Goal: Entertainment & Leisure: Browse casually

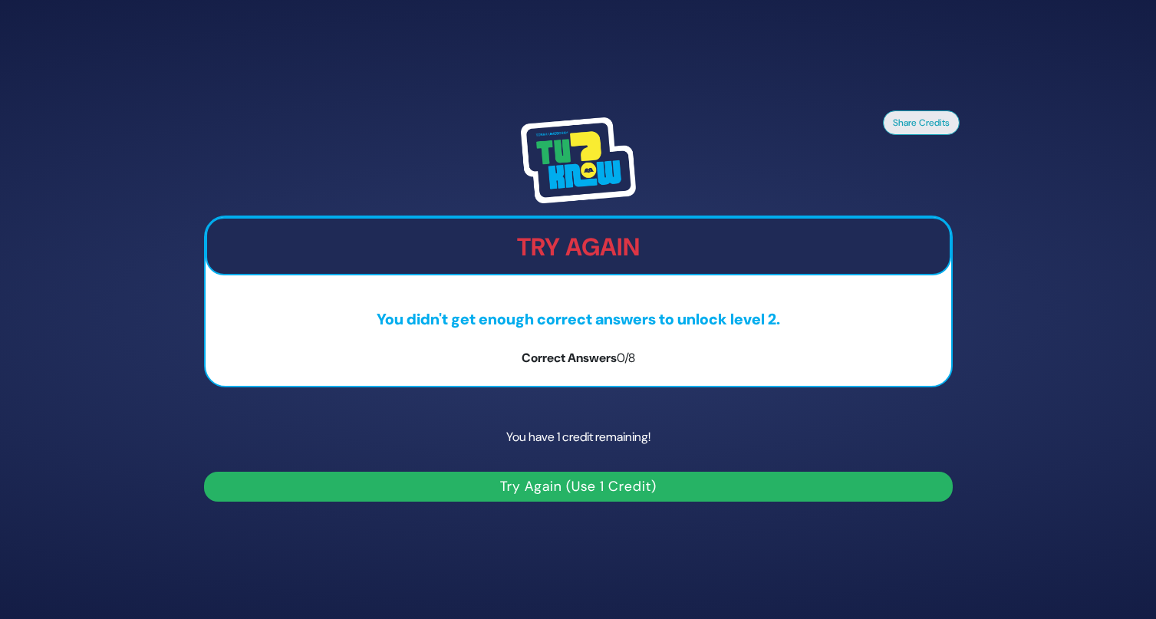
click at [489, 478] on button "Try Again (Use 1 Credit)" at bounding box center [578, 487] width 749 height 30
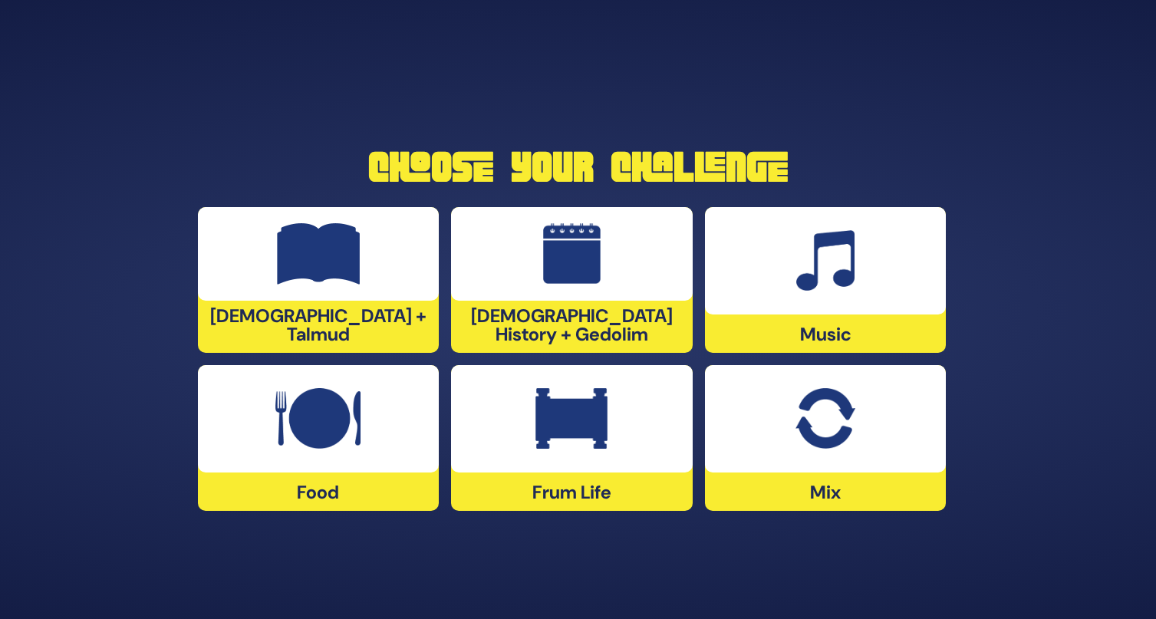
click at [830, 458] on div at bounding box center [826, 418] width 242 height 107
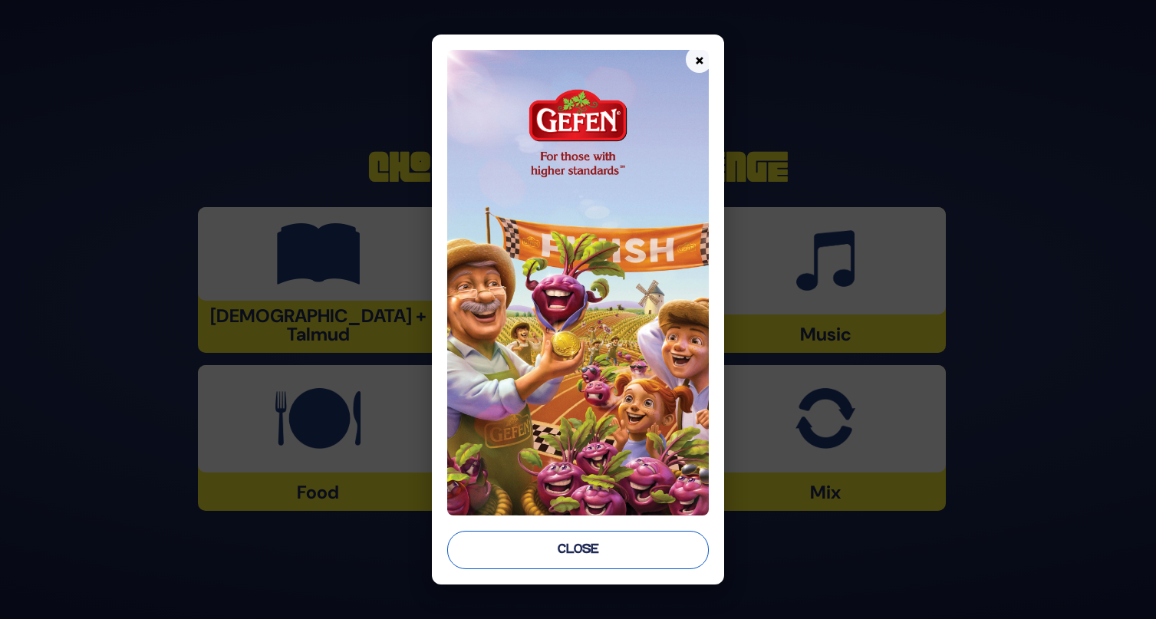
click at [621, 545] on button "Close" at bounding box center [578, 550] width 262 height 38
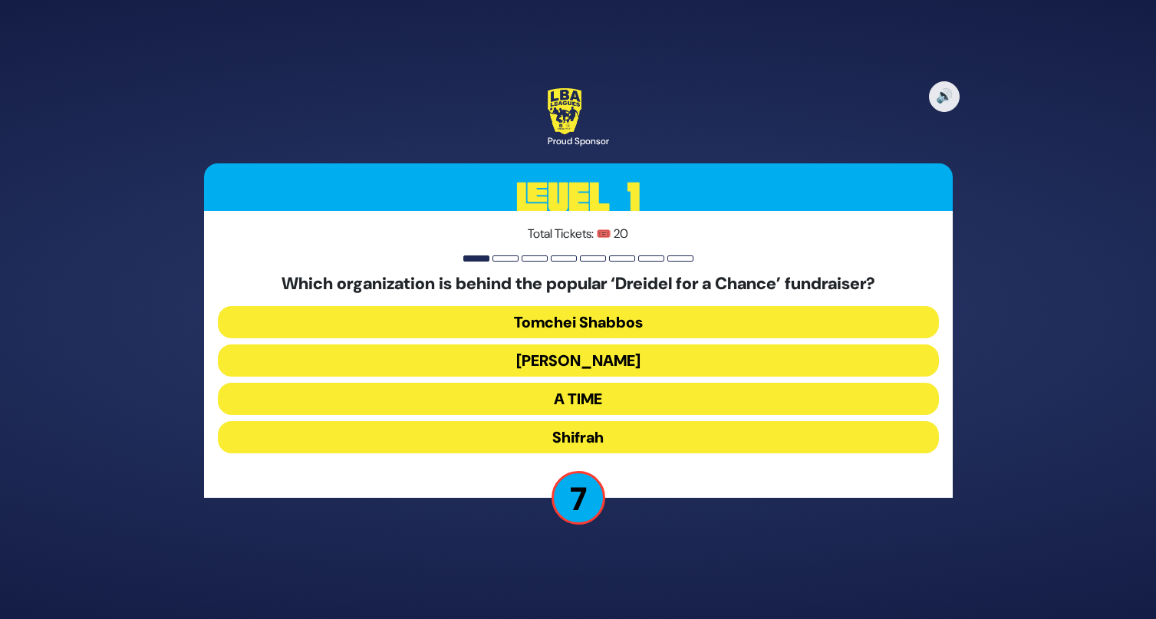
click at [642, 360] on button "[PERSON_NAME]" at bounding box center [578, 360] width 721 height 32
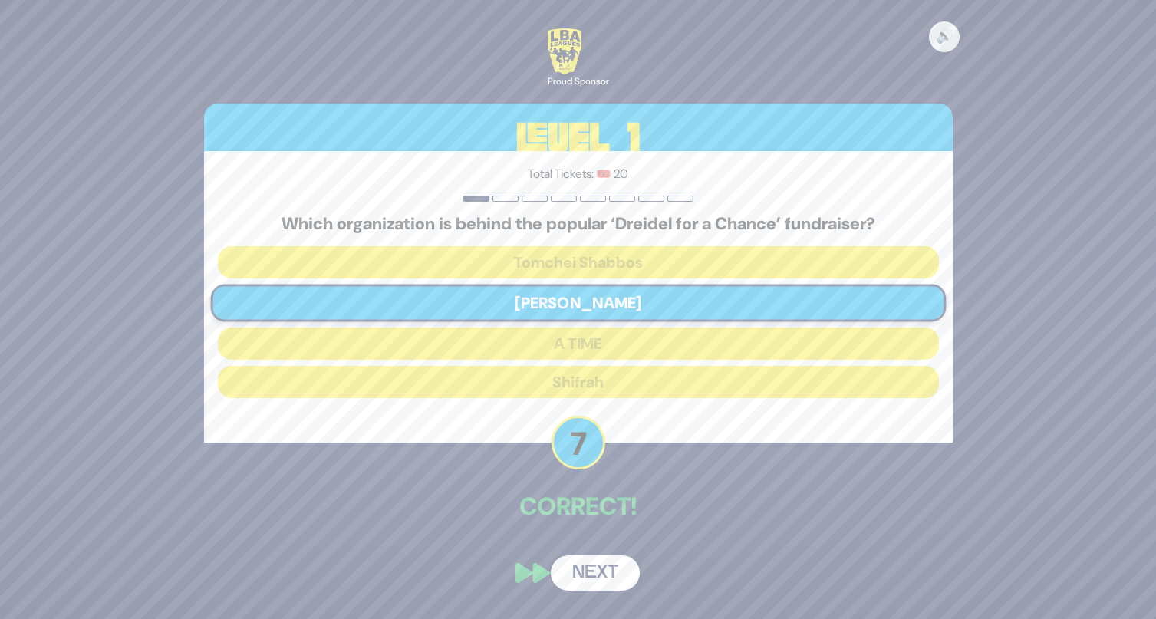
click at [583, 571] on button "Next" at bounding box center [595, 572] width 89 height 35
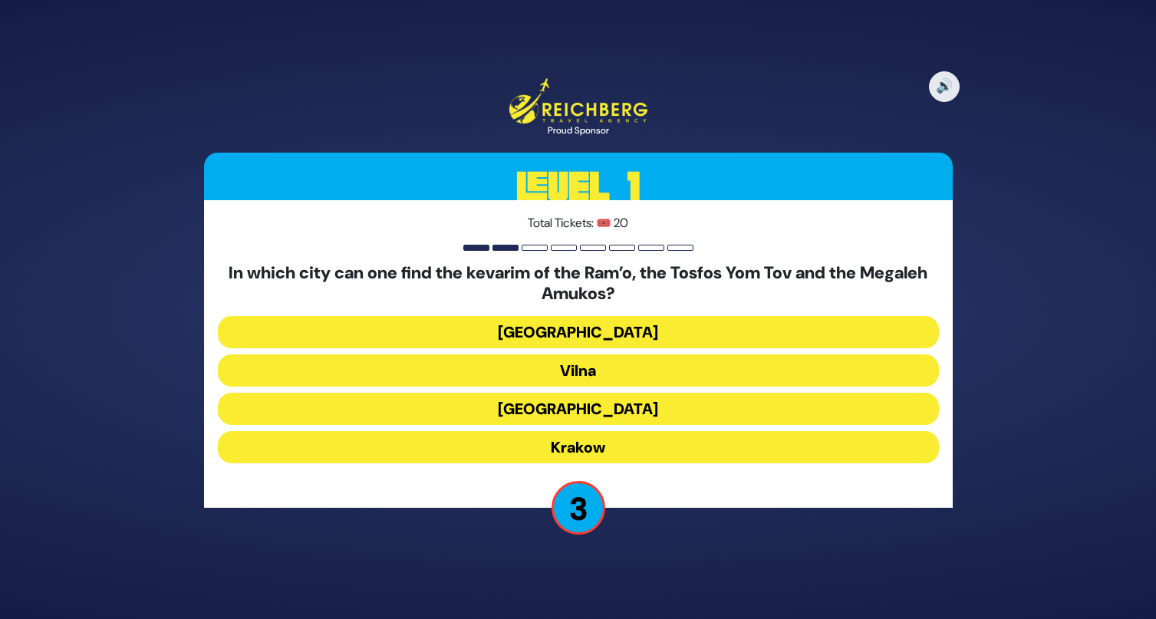
click at [609, 409] on button "[GEOGRAPHIC_DATA]" at bounding box center [578, 409] width 721 height 32
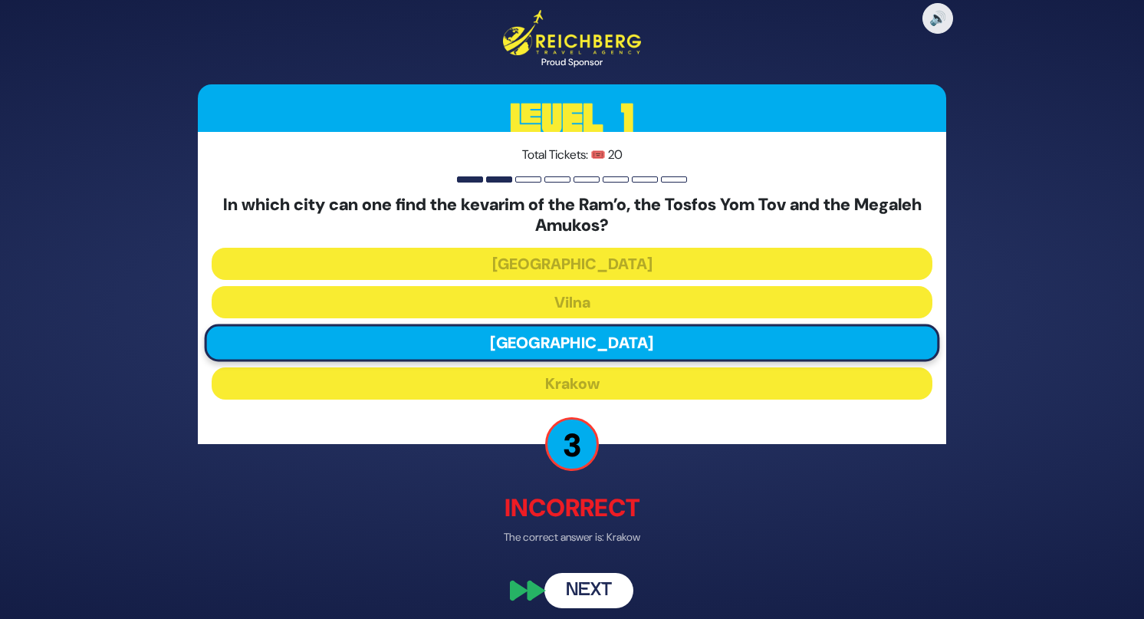
click at [579, 584] on button "Next" at bounding box center [589, 591] width 89 height 35
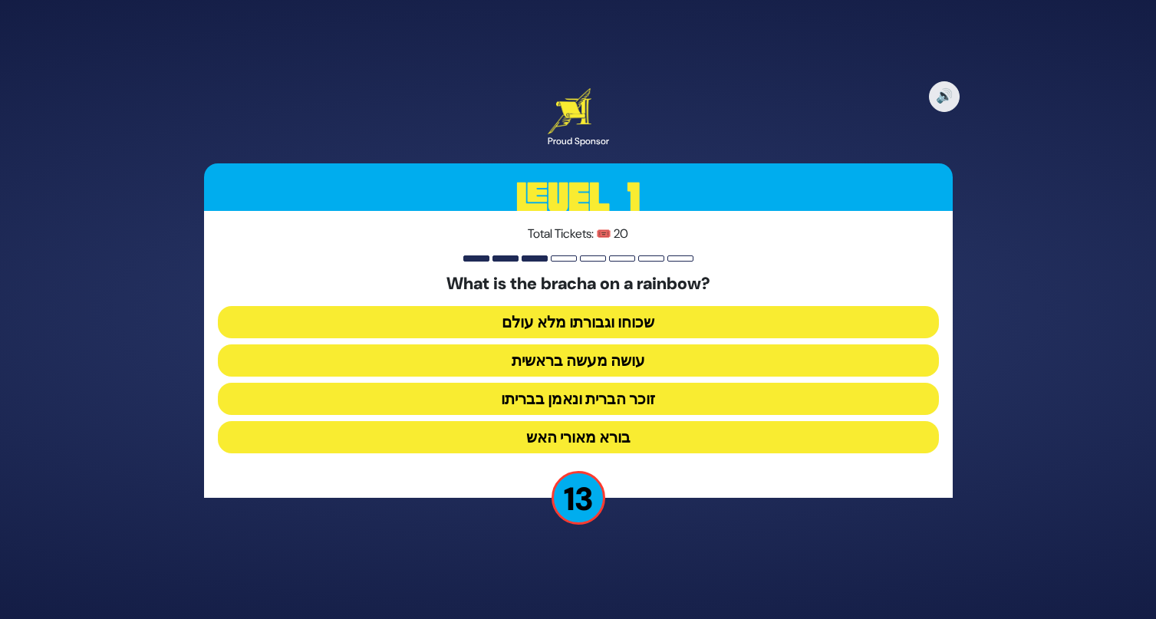
click at [627, 407] on button "זוכר הברית ונאמן בבריתו" at bounding box center [578, 399] width 721 height 32
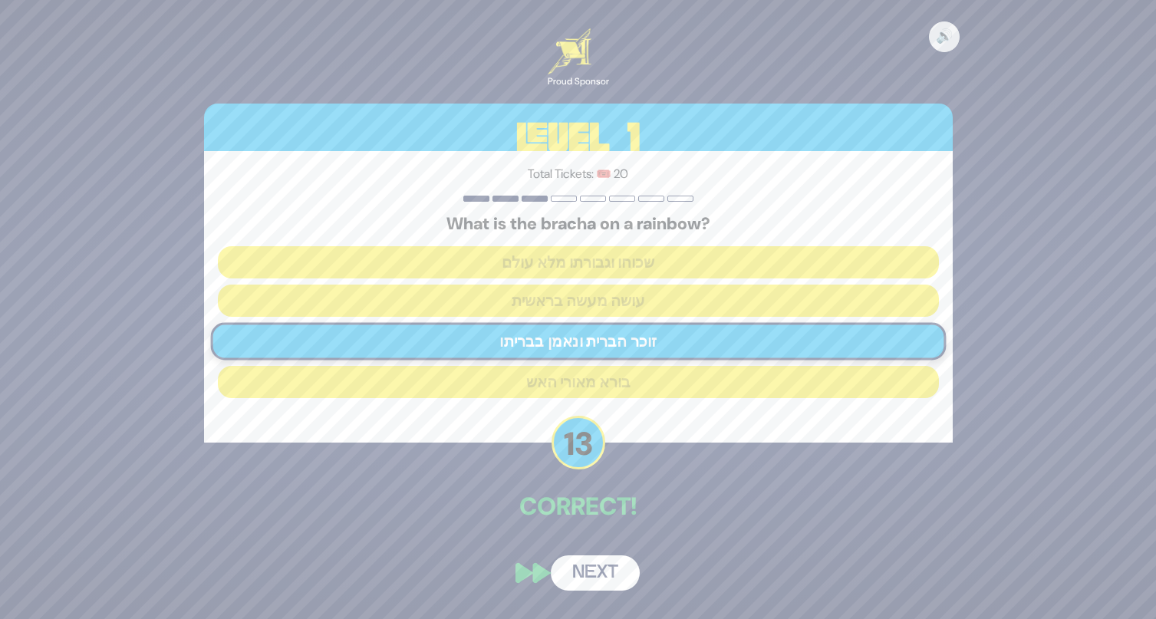
click at [601, 573] on button "Next" at bounding box center [595, 572] width 89 height 35
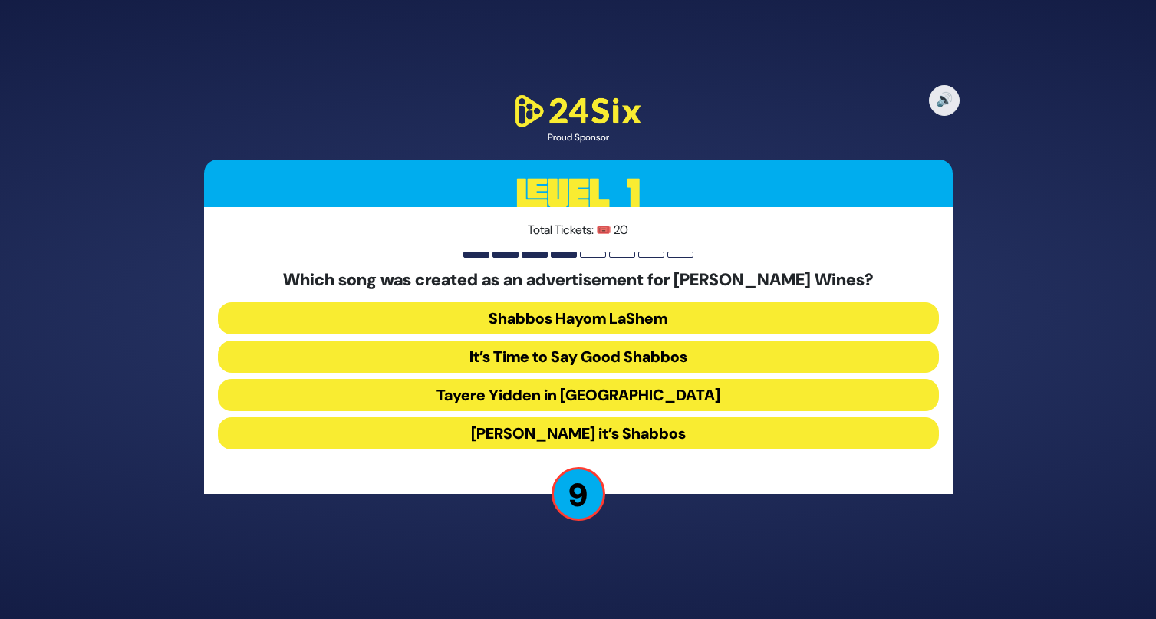
click at [615, 435] on button "[PERSON_NAME] it’s Shabbos" at bounding box center [578, 433] width 721 height 32
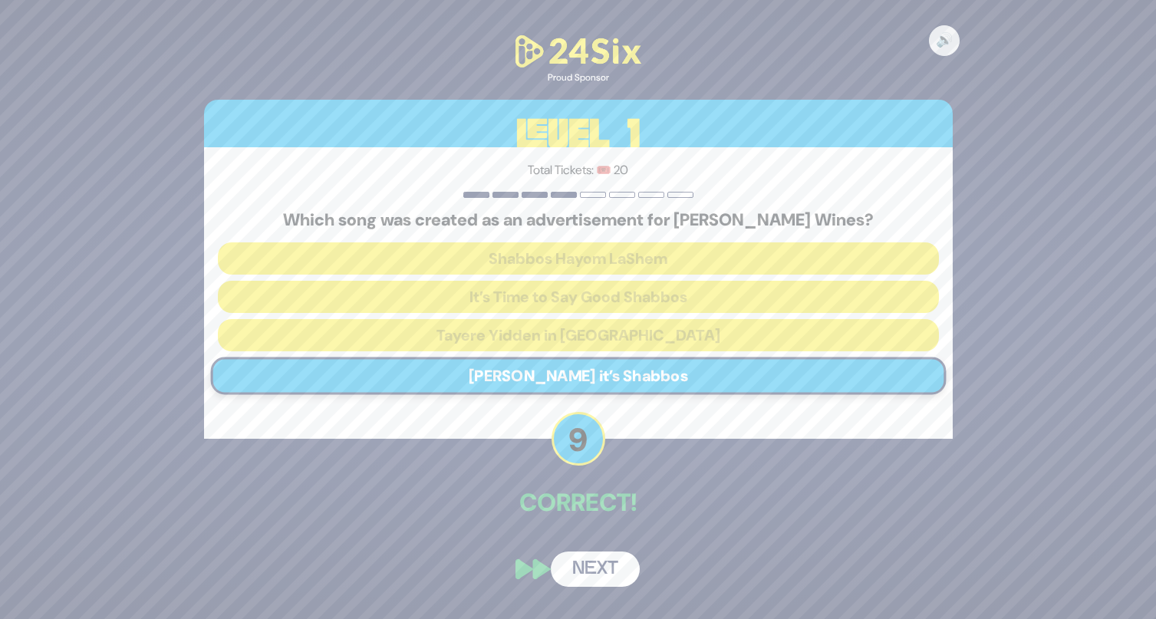
click at [600, 556] on button "Next" at bounding box center [595, 568] width 89 height 35
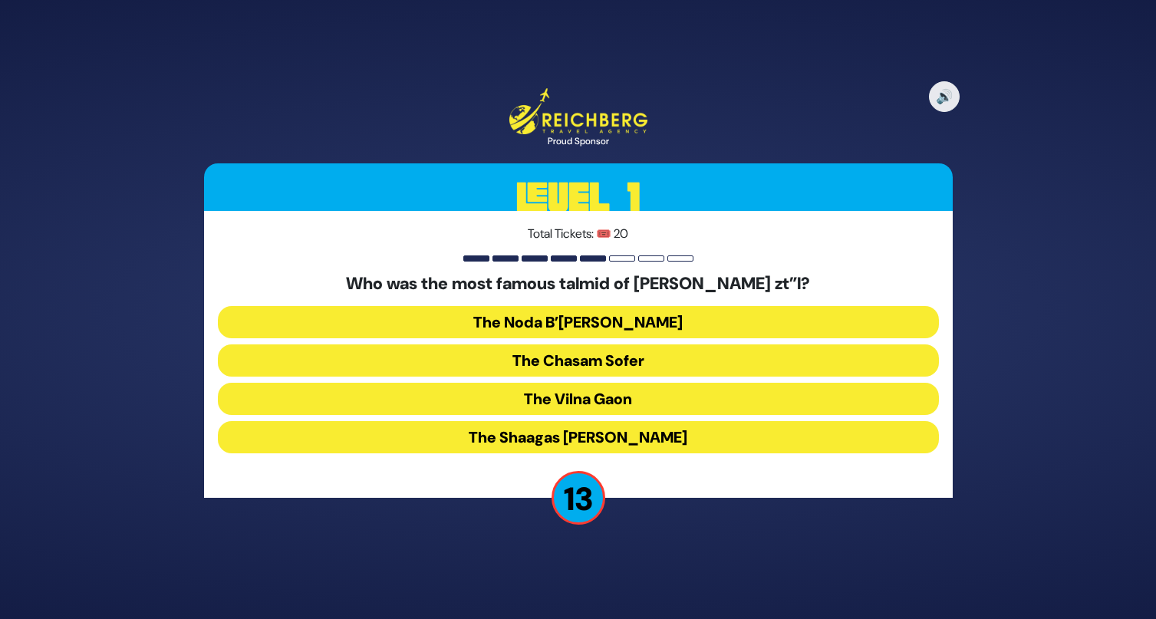
click at [531, 364] on button "The Chasam Sofer" at bounding box center [578, 360] width 721 height 32
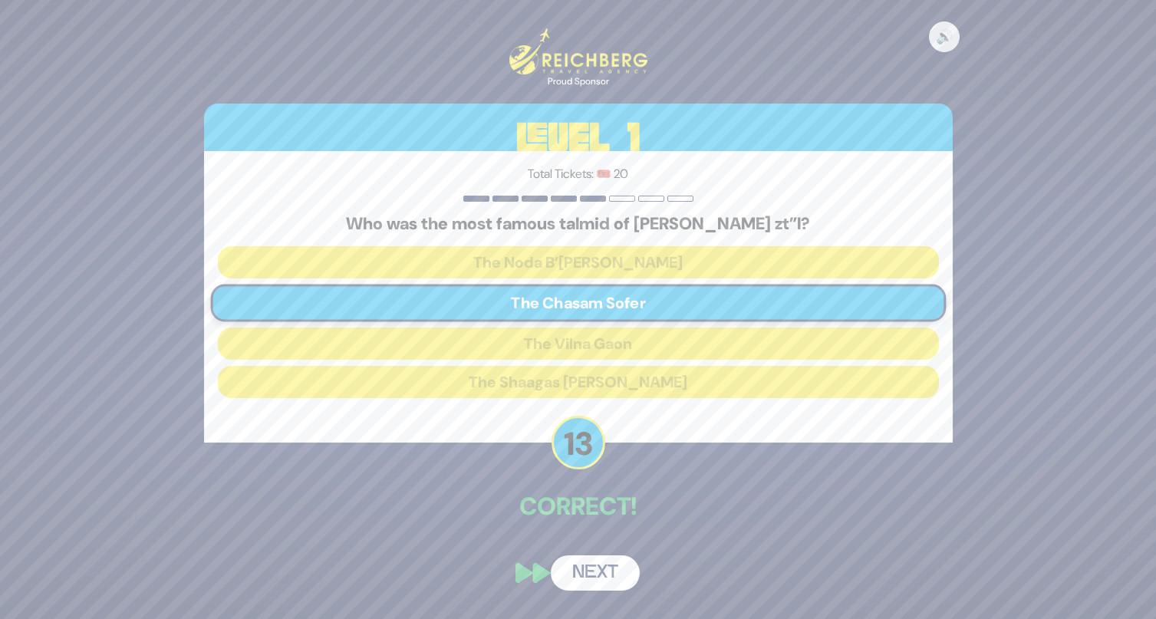
click at [570, 583] on button "Next" at bounding box center [595, 572] width 89 height 35
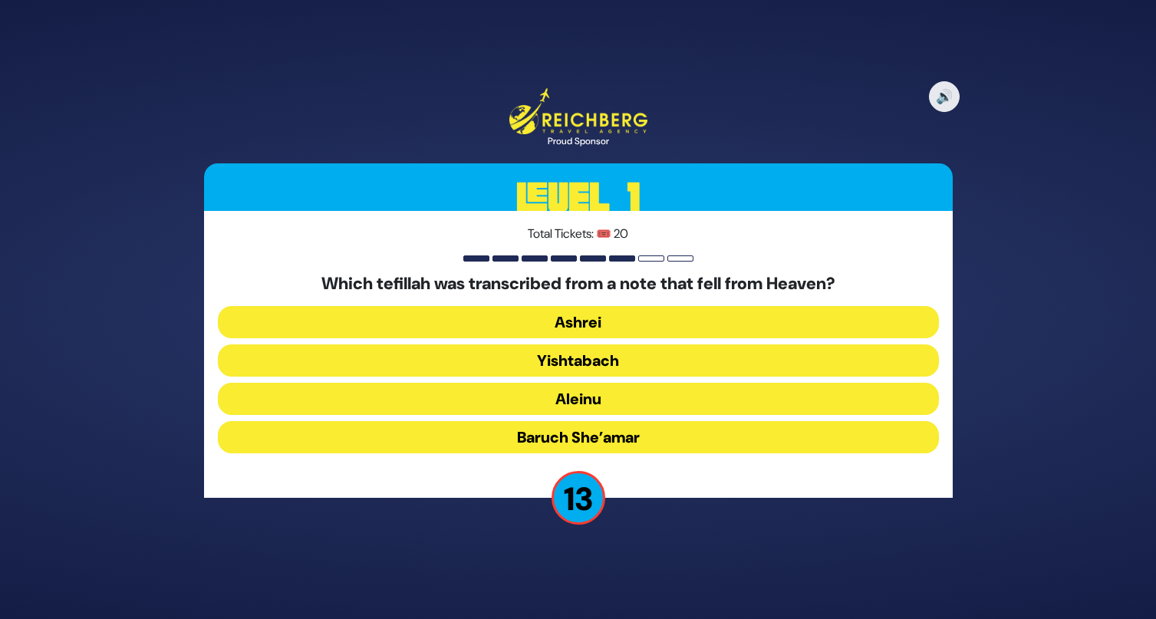
click at [621, 443] on button "Baruch She’amar" at bounding box center [578, 437] width 721 height 32
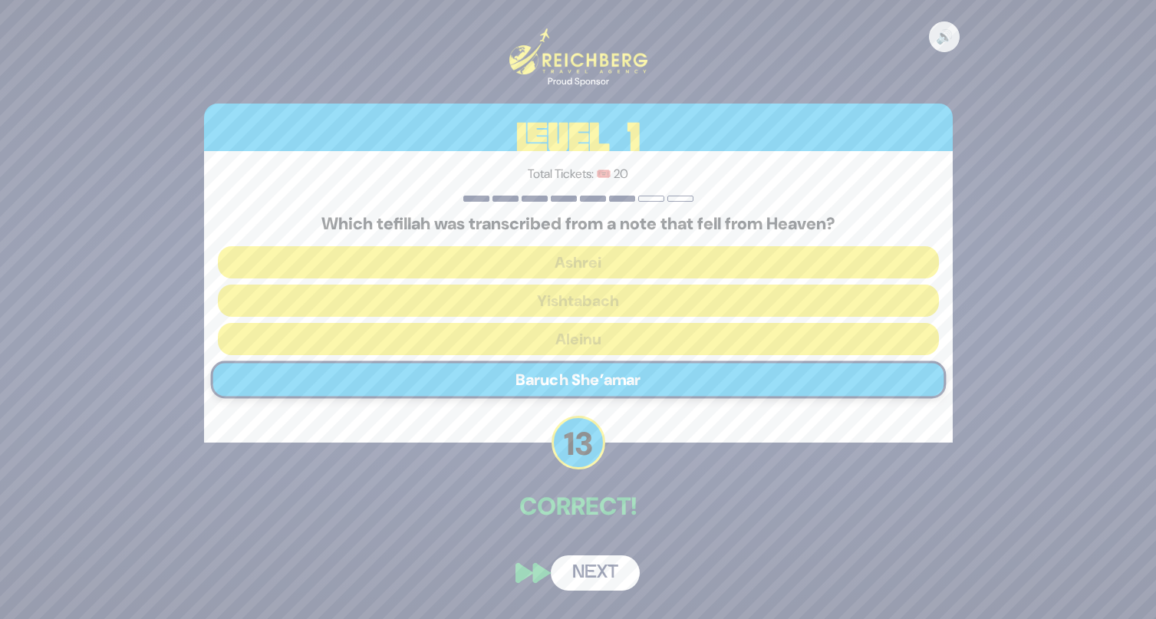
click at [581, 543] on div "🔊 Proud Sponsor Level 1 Total Tickets: 🎟️ 20 Which tefillah was transcribed fro…" at bounding box center [578, 309] width 785 height 599
click at [575, 572] on button "Next" at bounding box center [595, 572] width 89 height 35
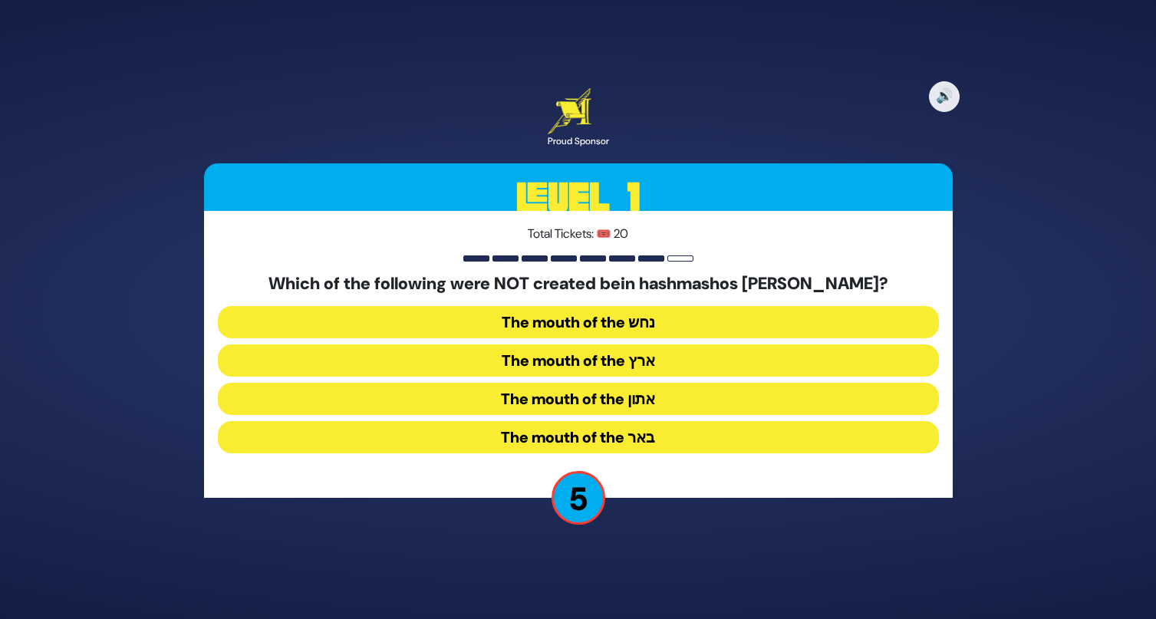
click at [690, 331] on button "The mouth of the נחש" at bounding box center [578, 322] width 721 height 32
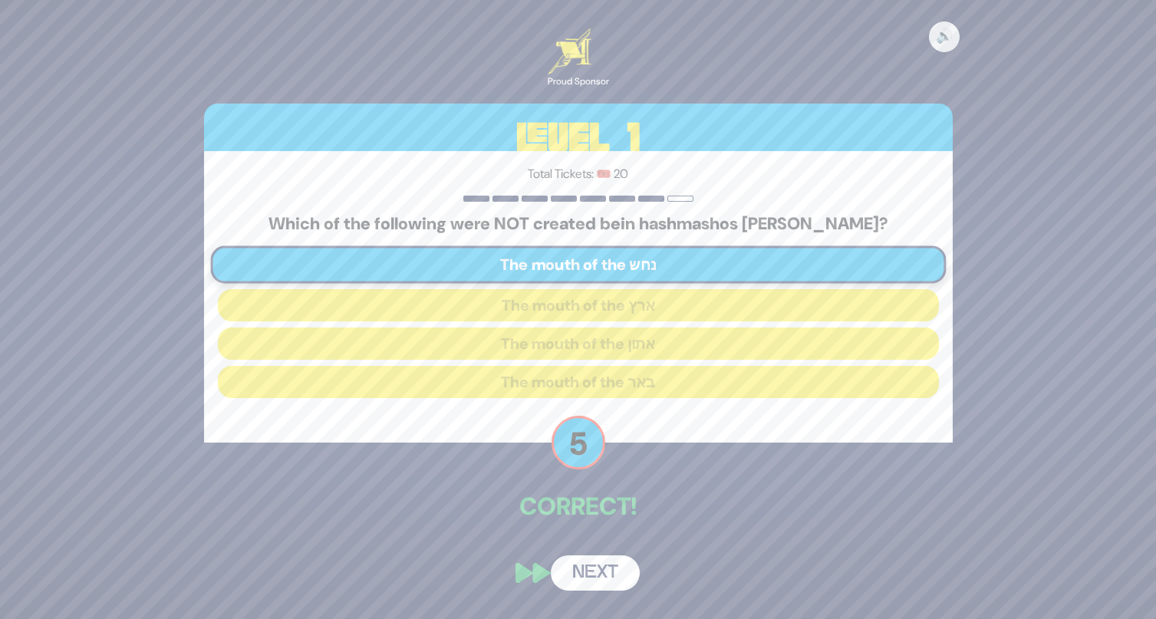
click at [591, 558] on button "Next" at bounding box center [595, 572] width 89 height 35
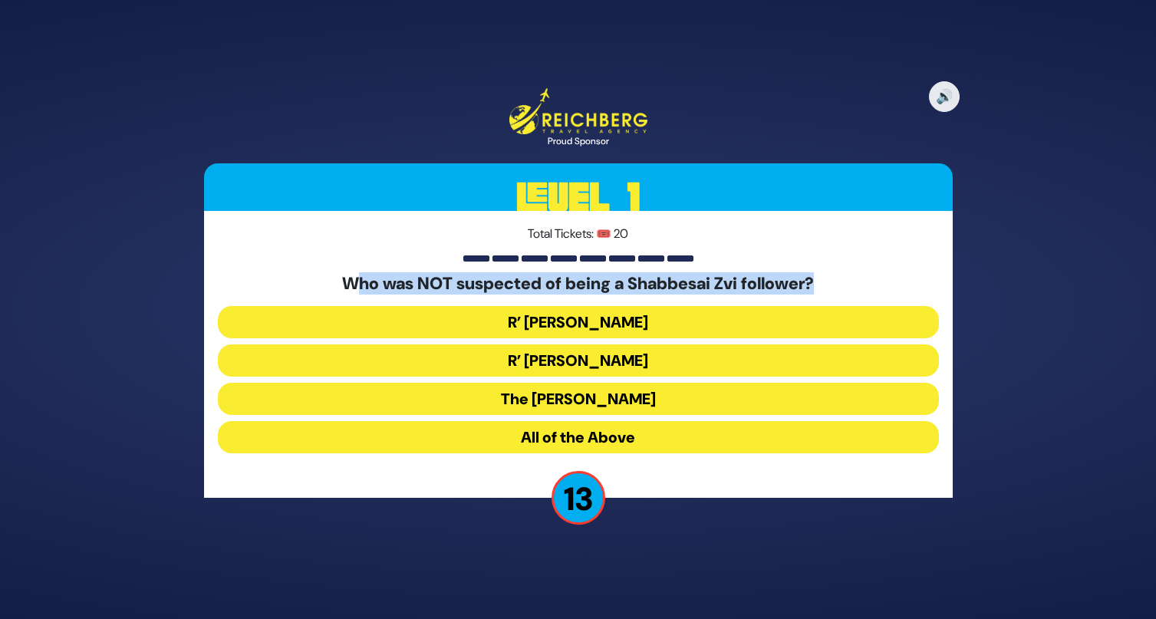
drag, startPoint x: 344, startPoint y: 274, endPoint x: 896, endPoint y: 278, distance: 551.5
click at [896, 278] on h5 "Who was NOT suspected of being a Shabbesai Zvi follower?" at bounding box center [578, 284] width 721 height 20
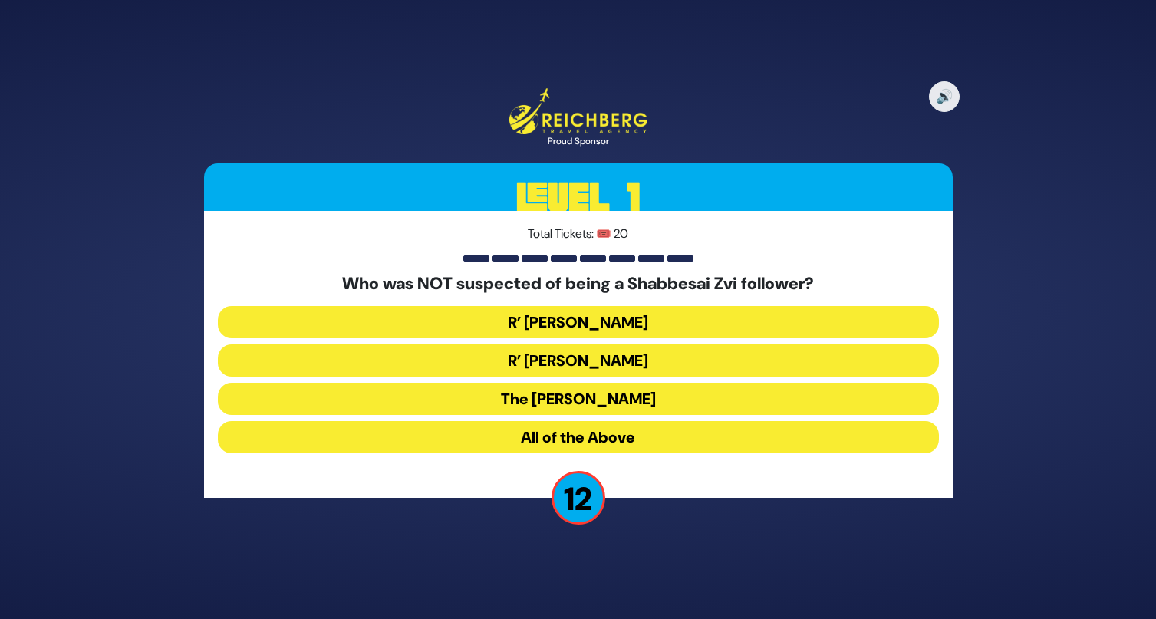
click at [706, 502] on div "🔊 Proud Sponsor Level 1 Total Tickets: 🎟️ 20 Who was NOT suspected of being a S…" at bounding box center [578, 309] width 785 height 479
click at [609, 399] on button "The [PERSON_NAME]" at bounding box center [578, 399] width 721 height 32
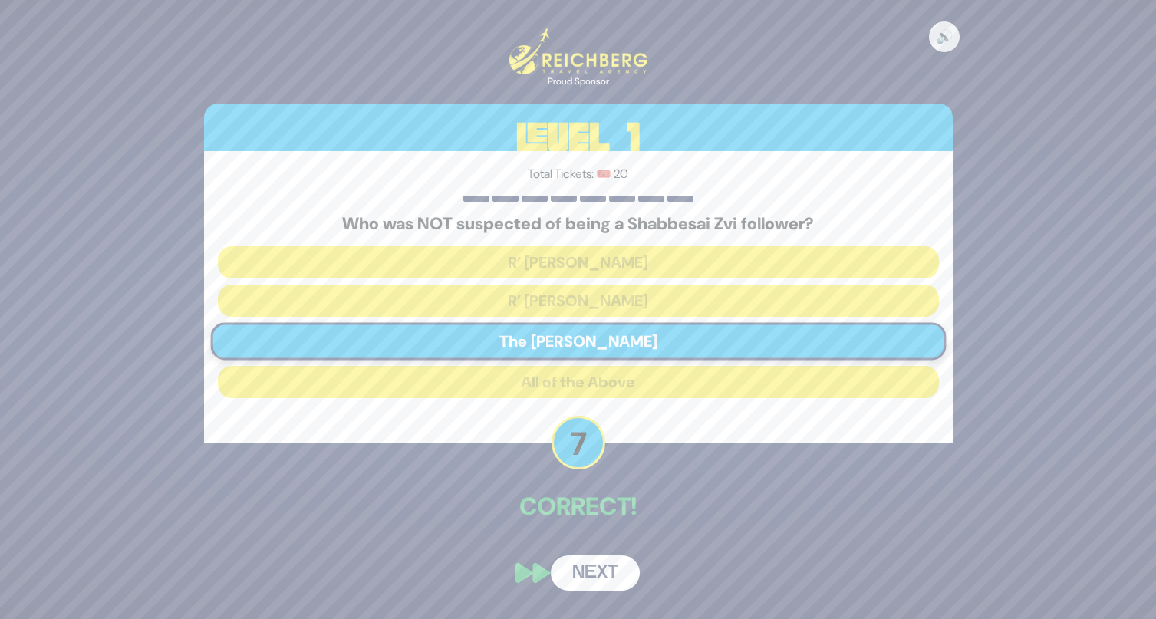
click at [614, 575] on button "Next" at bounding box center [595, 572] width 89 height 35
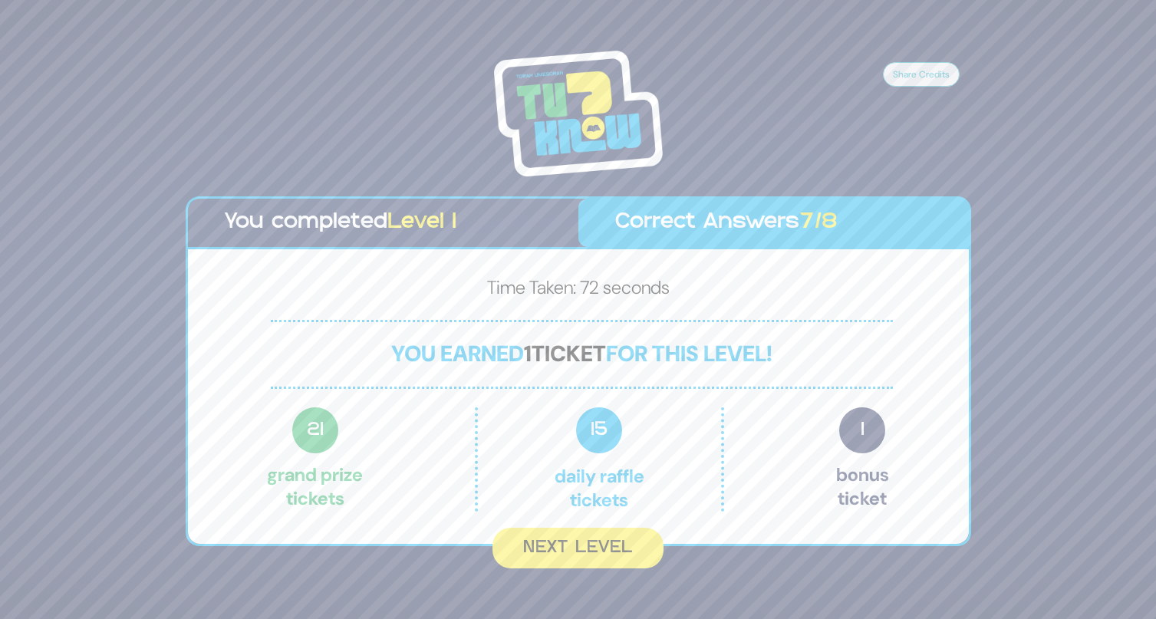
drag, startPoint x: 377, startPoint y: 350, endPoint x: 1035, endPoint y: 355, distance: 657.4
click at [1029, 352] on div "Share Credits You completed Level 1 Correct Answers 7/8 Time Taken: 72 seconds …" at bounding box center [578, 309] width 1156 height 619
click at [1000, 364] on div "Share Credits You completed Level 1 Correct Answers 7/8 Time Taken: 72 seconds …" at bounding box center [578, 309] width 1156 height 619
drag, startPoint x: 301, startPoint y: 415, endPoint x: 329, endPoint y: 497, distance: 86.6
click at [329, 497] on p "21 Grand Prize tickets" at bounding box center [315, 459] width 96 height 104
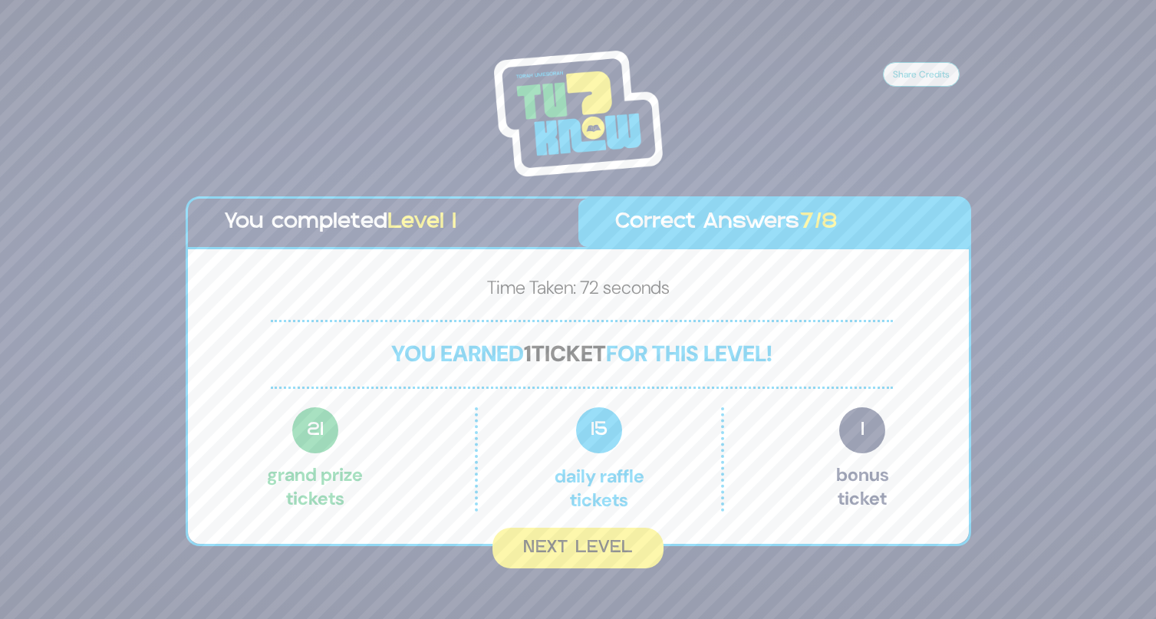
click at [613, 460] on p "15 Daily Raffle tickets" at bounding box center [599, 459] width 178 height 104
drag, startPoint x: 552, startPoint y: 486, endPoint x: 645, endPoint y: 496, distance: 93.3
click at [645, 496] on p "15 Daily Raffle tickets" at bounding box center [599, 459] width 178 height 104
click at [853, 452] on p "1 Bonus ticket" at bounding box center [862, 459] width 53 height 104
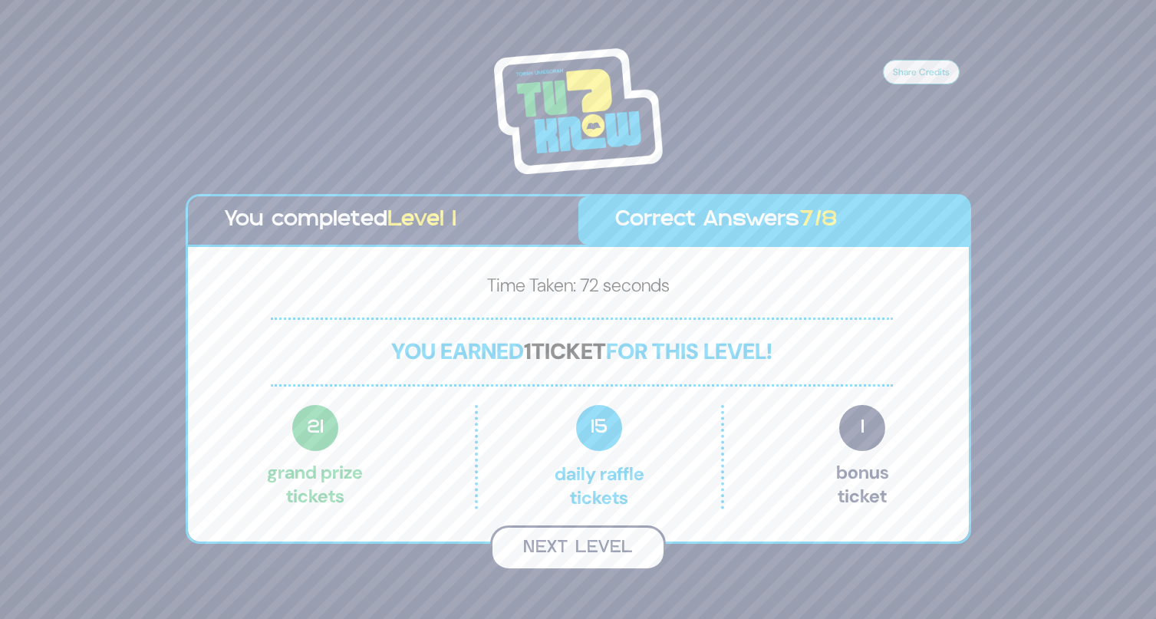
click at [582, 557] on button "Next Level" at bounding box center [578, 547] width 176 height 45
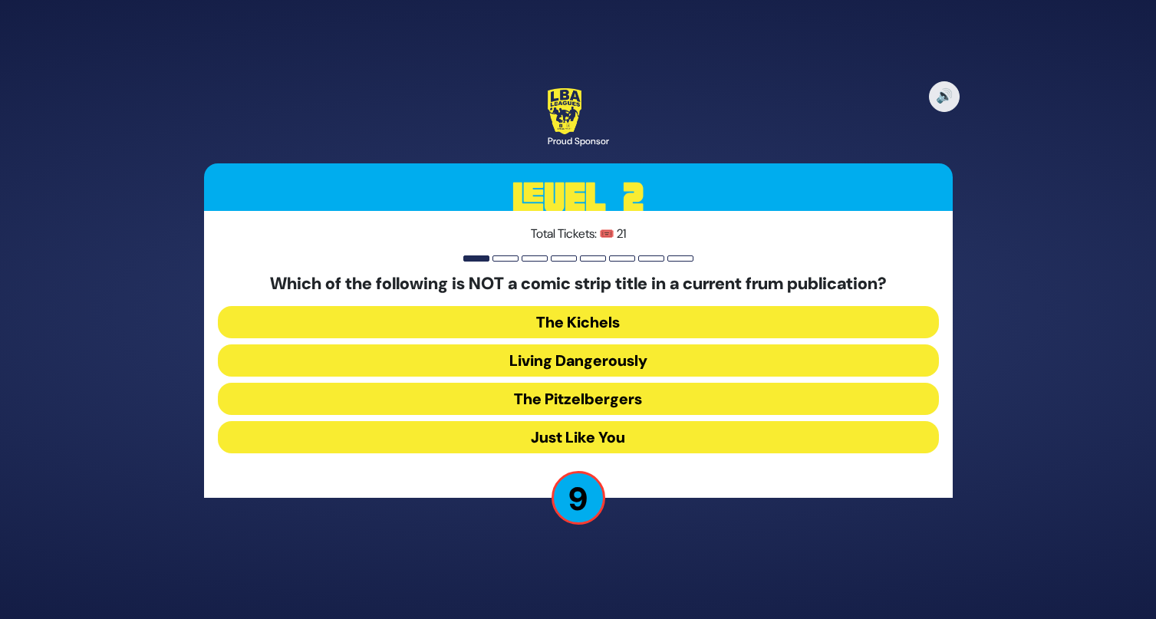
click at [603, 437] on button "Just Like You" at bounding box center [578, 437] width 721 height 32
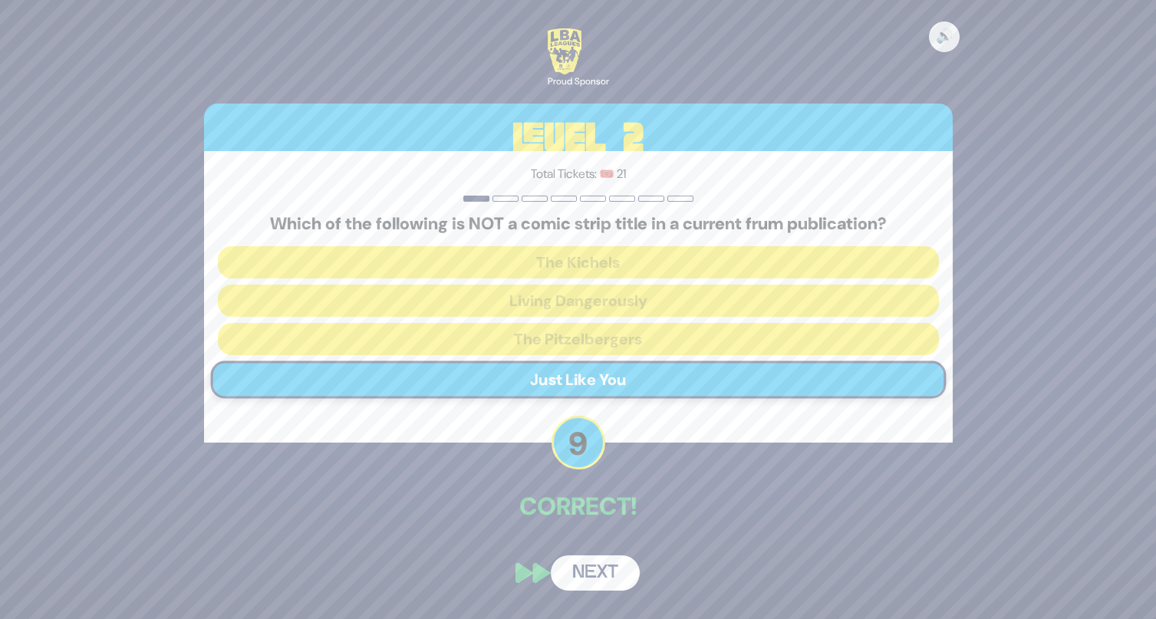
click at [603, 571] on button "Next" at bounding box center [595, 572] width 89 height 35
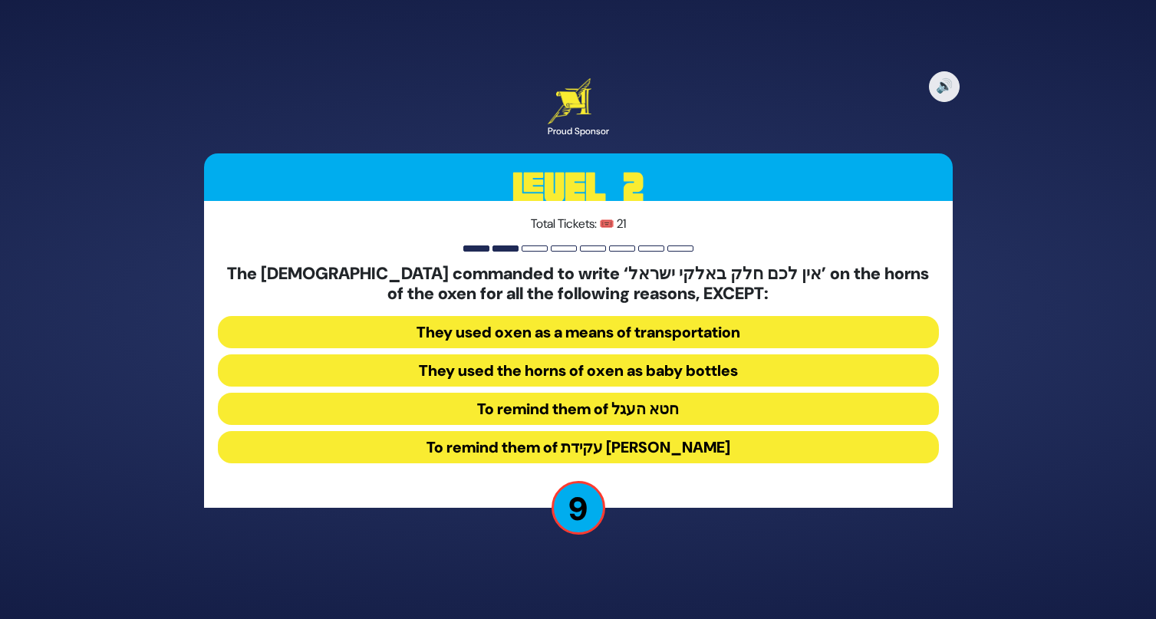
click at [671, 413] on button "To remind them of חטא העגל" at bounding box center [578, 409] width 721 height 32
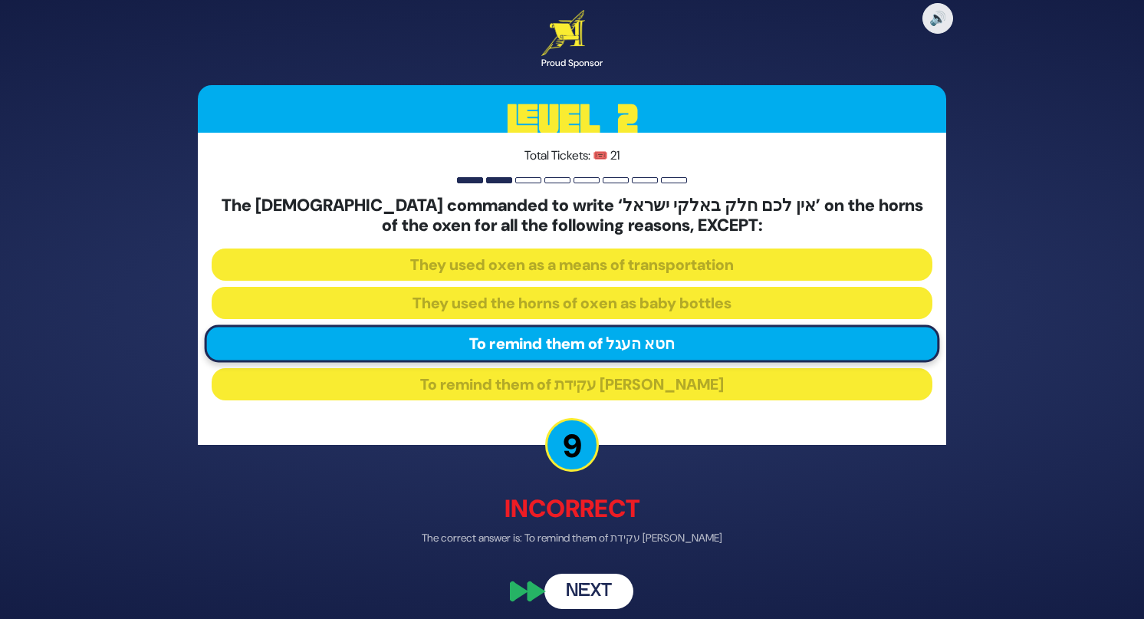
click at [601, 607] on button "Next" at bounding box center [589, 591] width 89 height 35
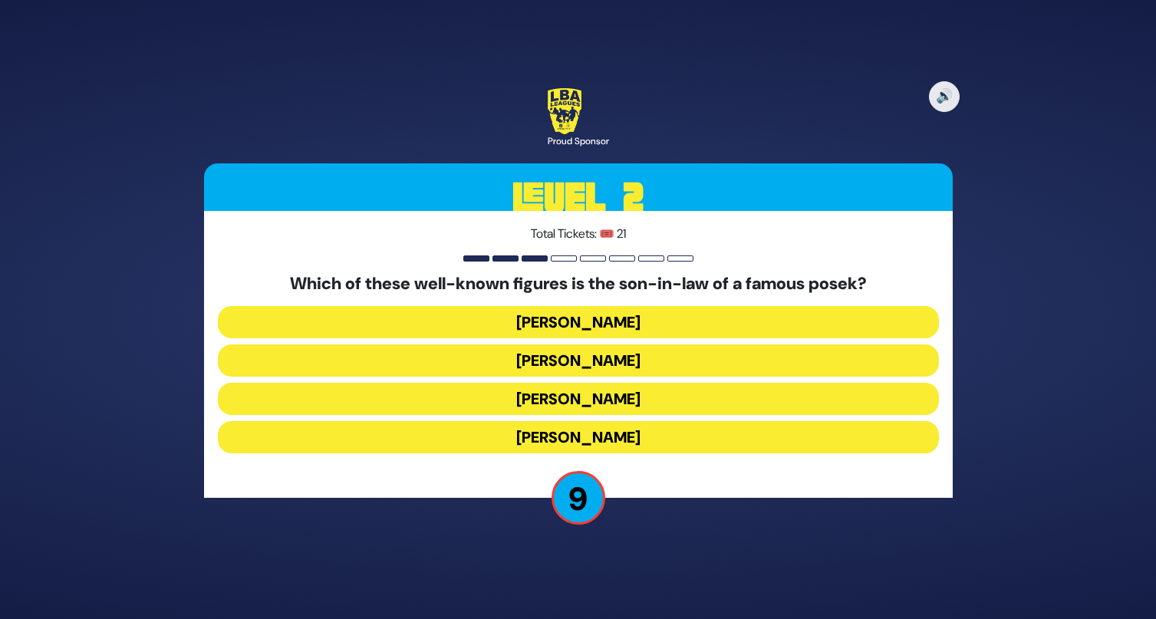
click at [695, 437] on button "[PERSON_NAME]" at bounding box center [578, 437] width 721 height 32
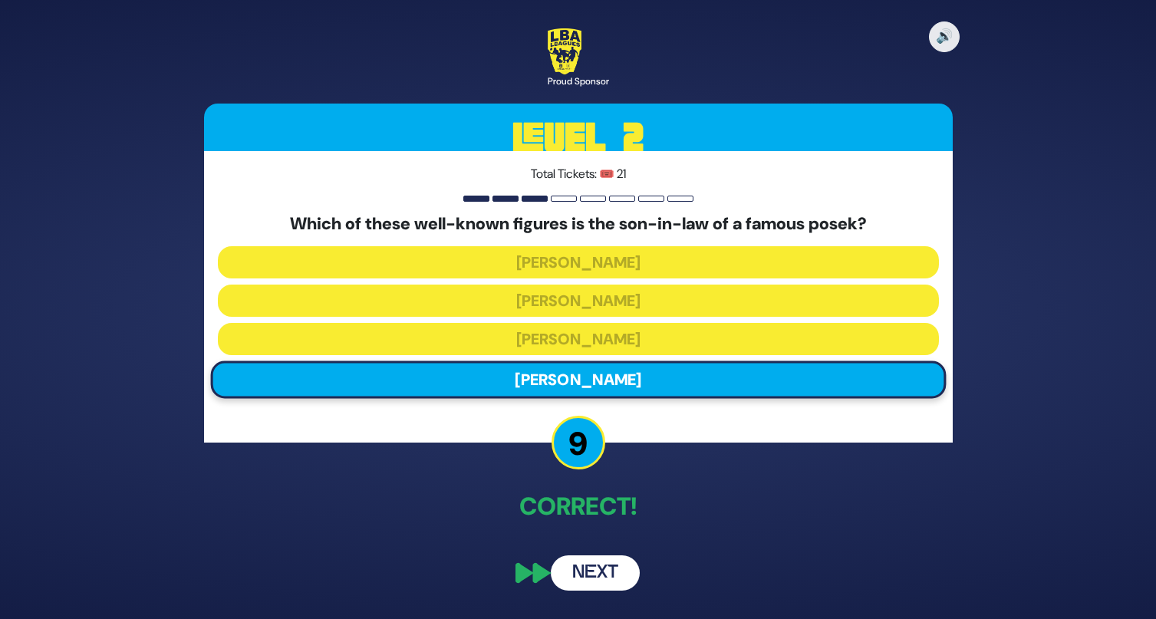
click at [616, 573] on button "Next" at bounding box center [595, 572] width 89 height 35
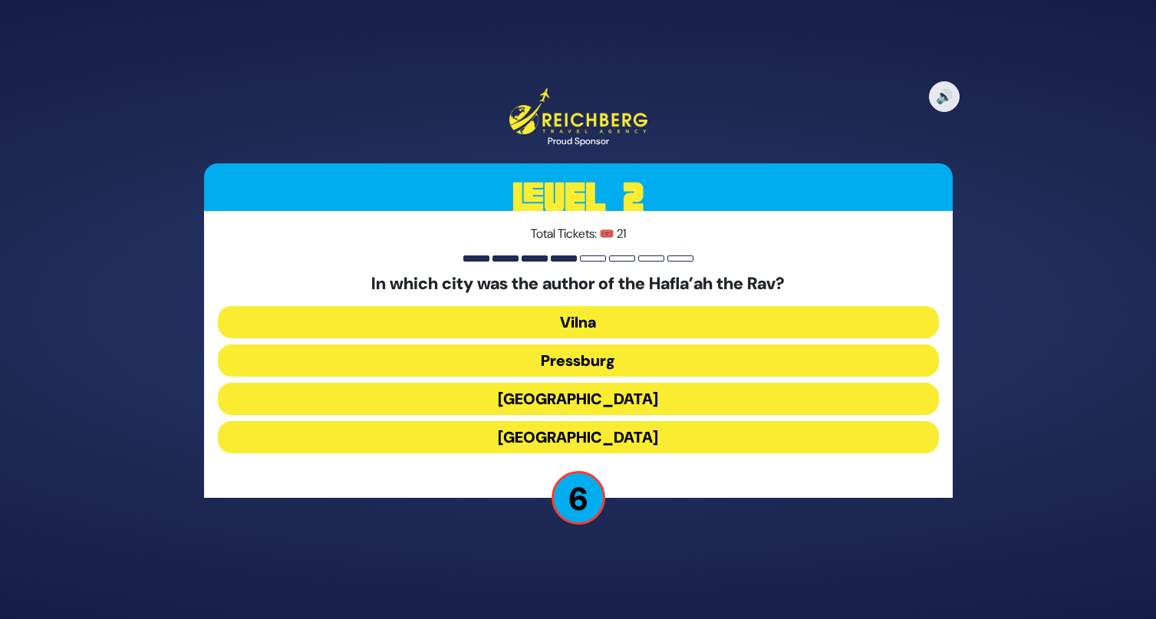
click at [616, 386] on button "[GEOGRAPHIC_DATA]" at bounding box center [578, 399] width 721 height 32
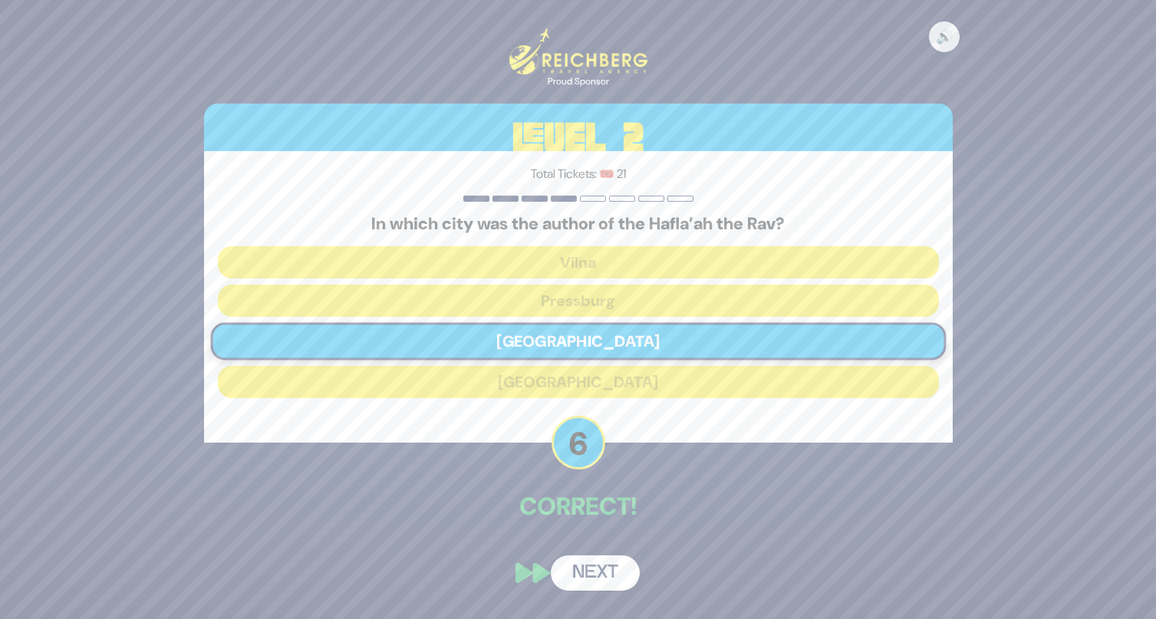
click at [610, 568] on button "Next" at bounding box center [595, 572] width 89 height 35
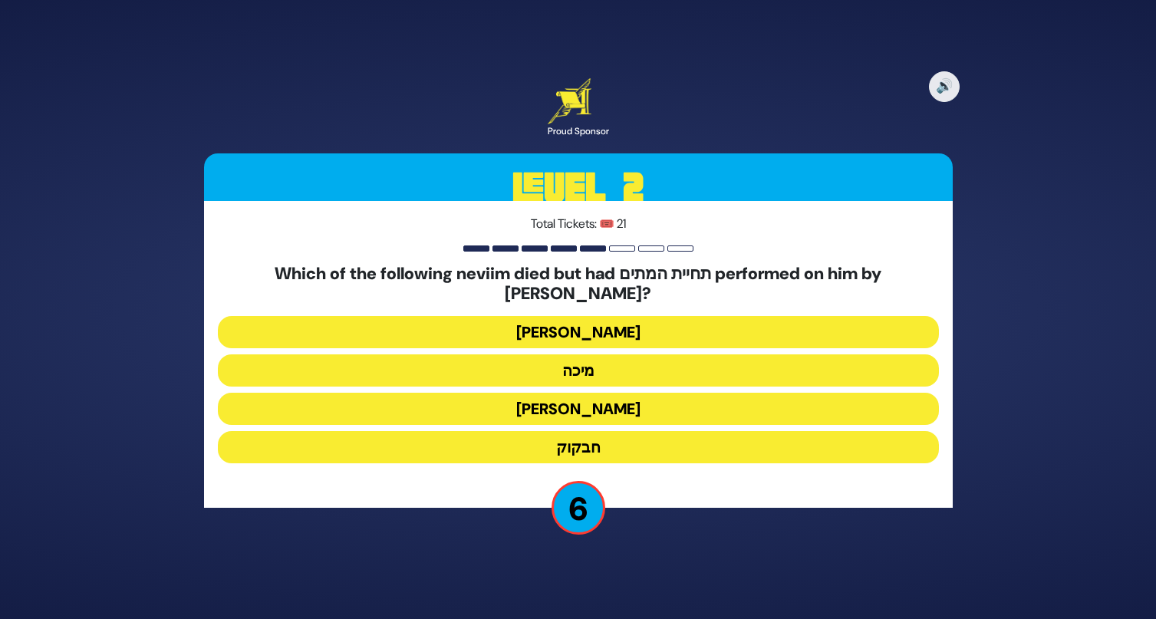
click at [607, 398] on button "[PERSON_NAME]" at bounding box center [578, 409] width 721 height 32
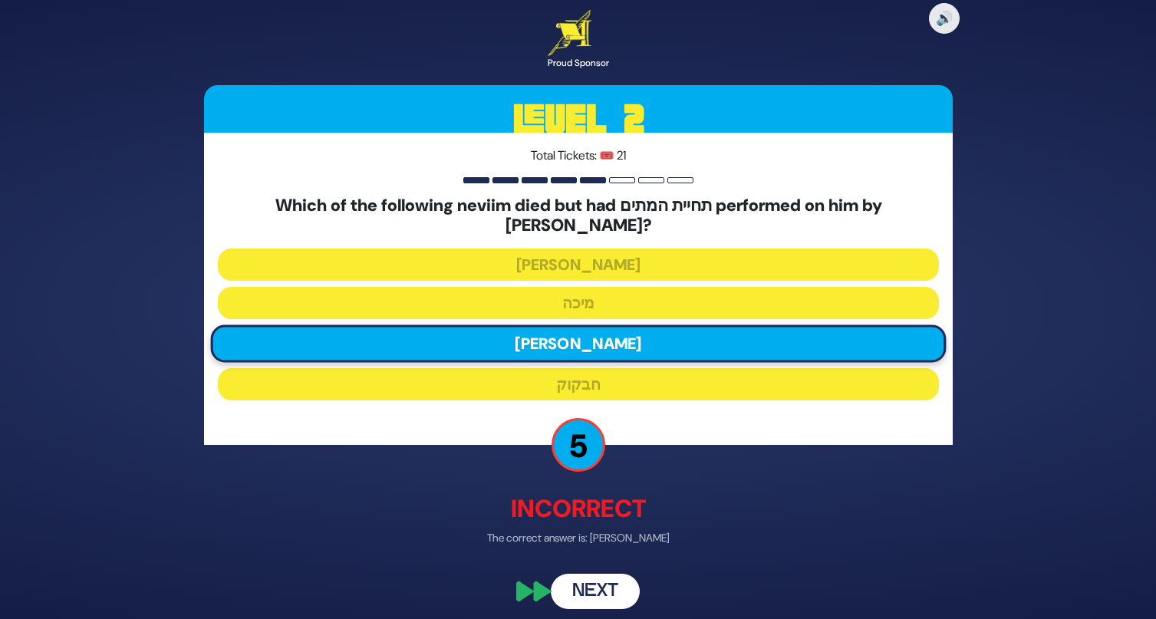
click at [622, 591] on button "Next" at bounding box center [595, 591] width 89 height 35
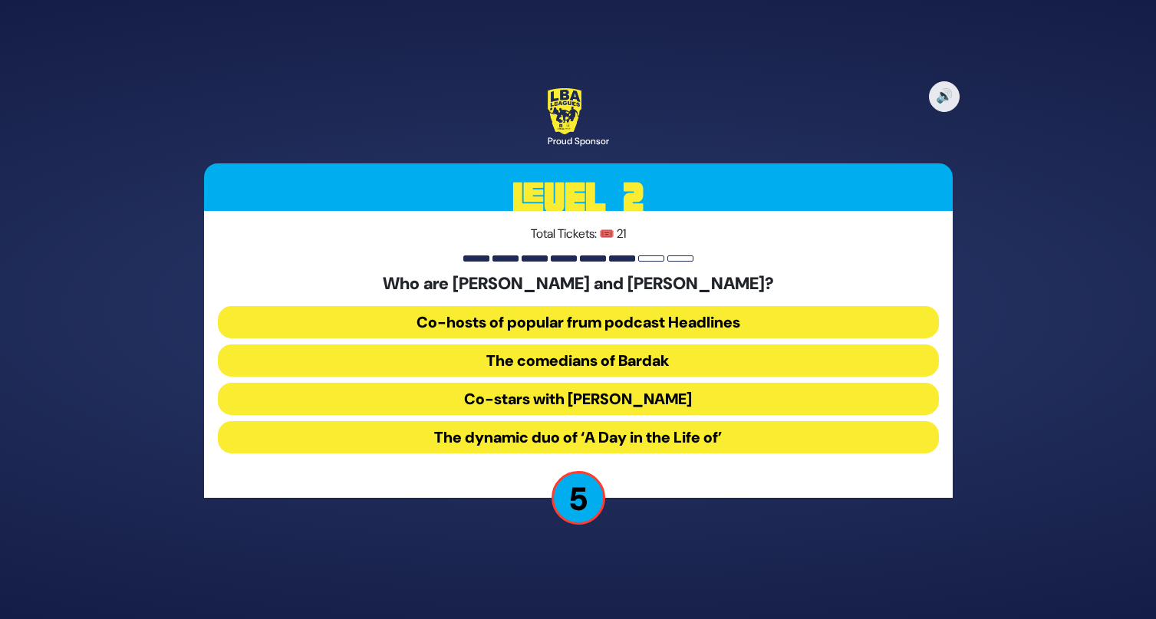
click at [738, 361] on button "The comedians of Bardak" at bounding box center [578, 360] width 721 height 32
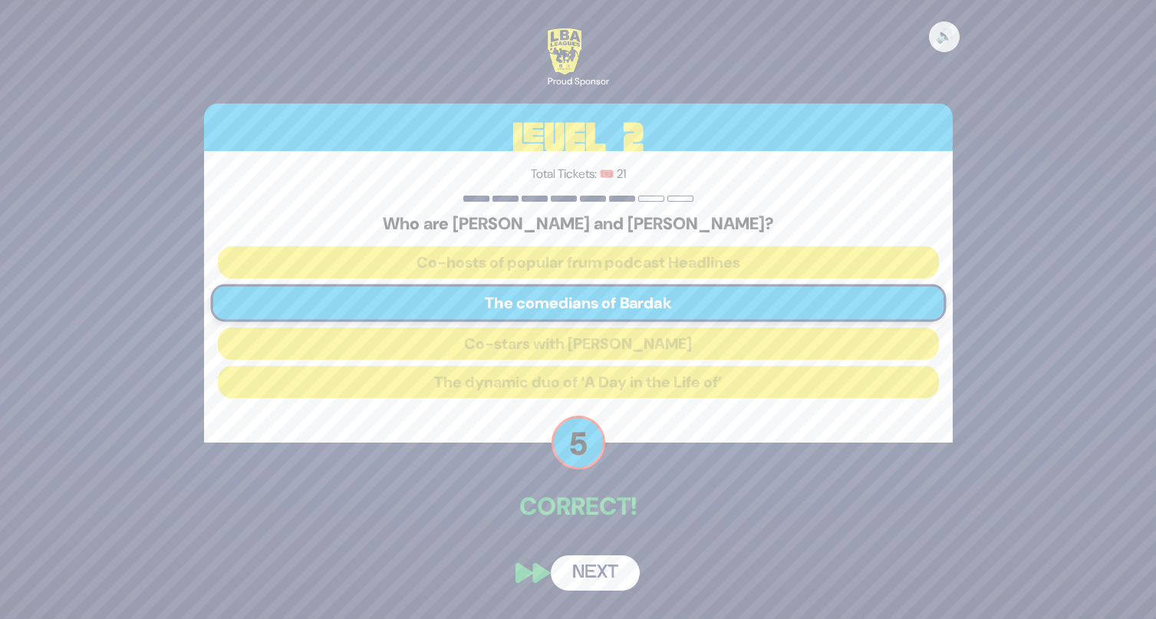
click at [607, 567] on button "Next" at bounding box center [595, 572] width 89 height 35
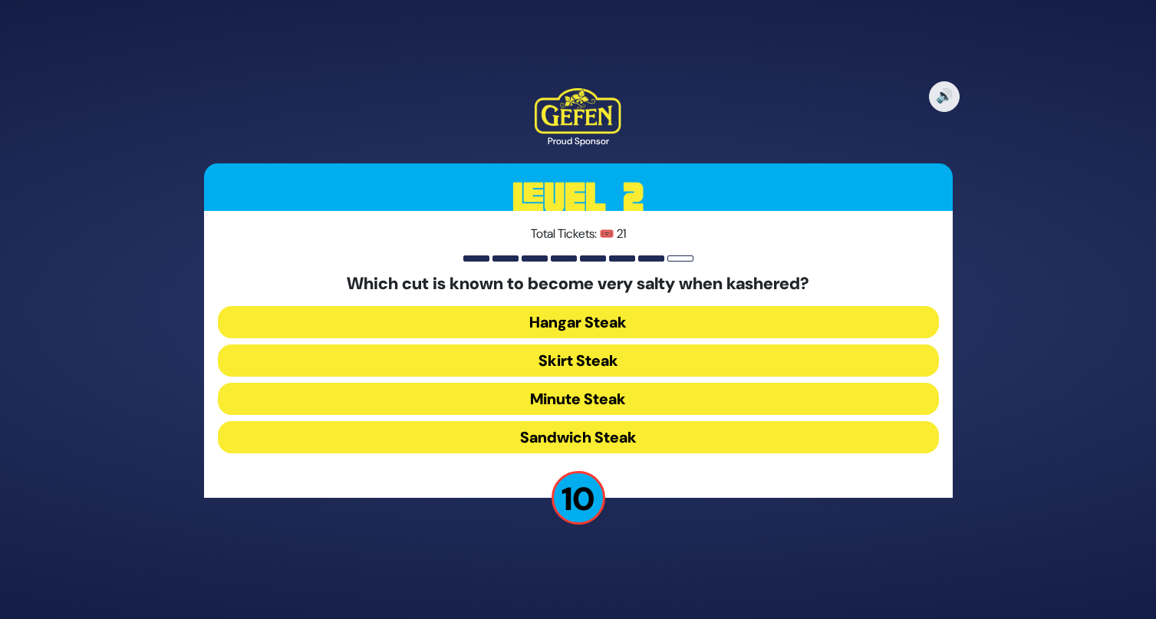
click at [629, 355] on button "Skirt Steak" at bounding box center [578, 360] width 721 height 32
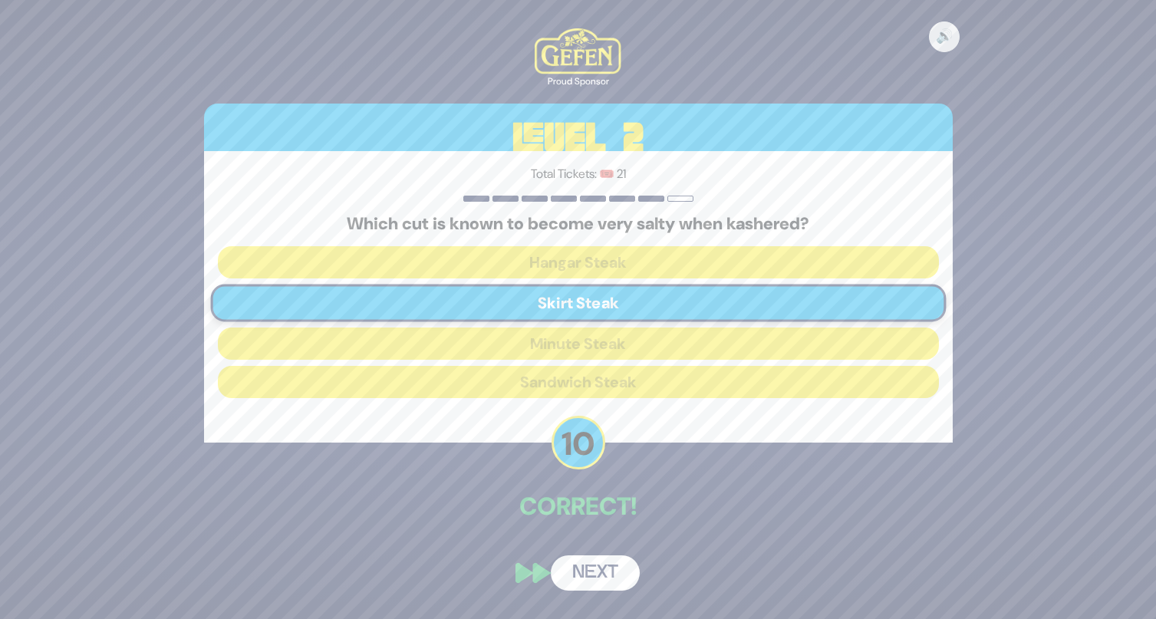
click at [597, 571] on button "Next" at bounding box center [595, 572] width 89 height 35
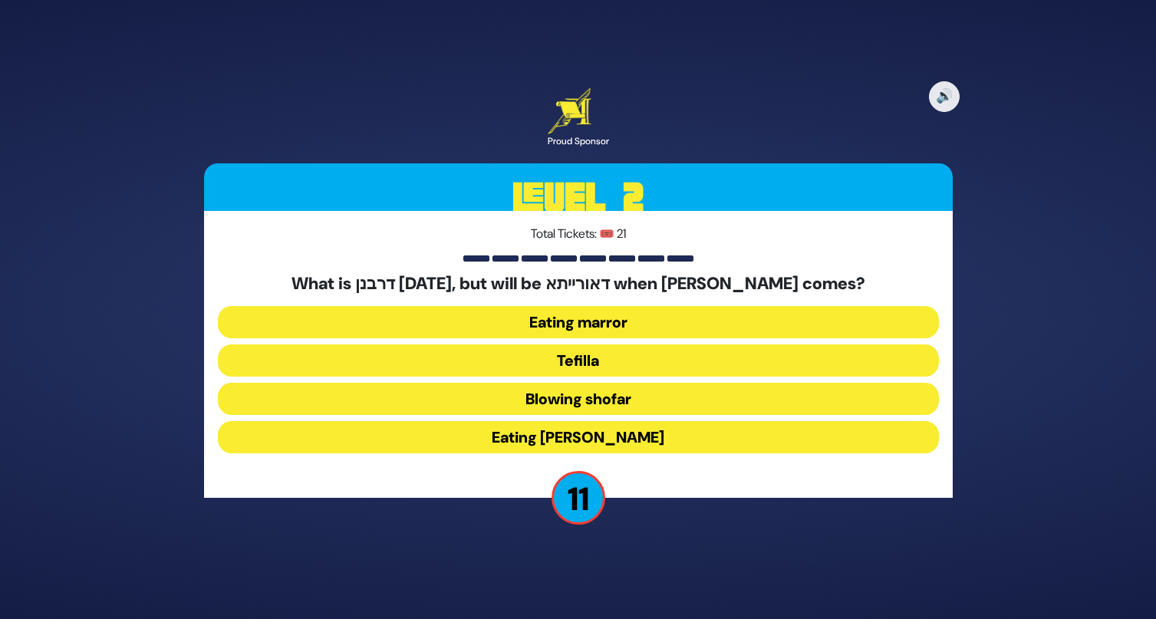
click at [595, 318] on button "Eating marror" at bounding box center [578, 322] width 721 height 32
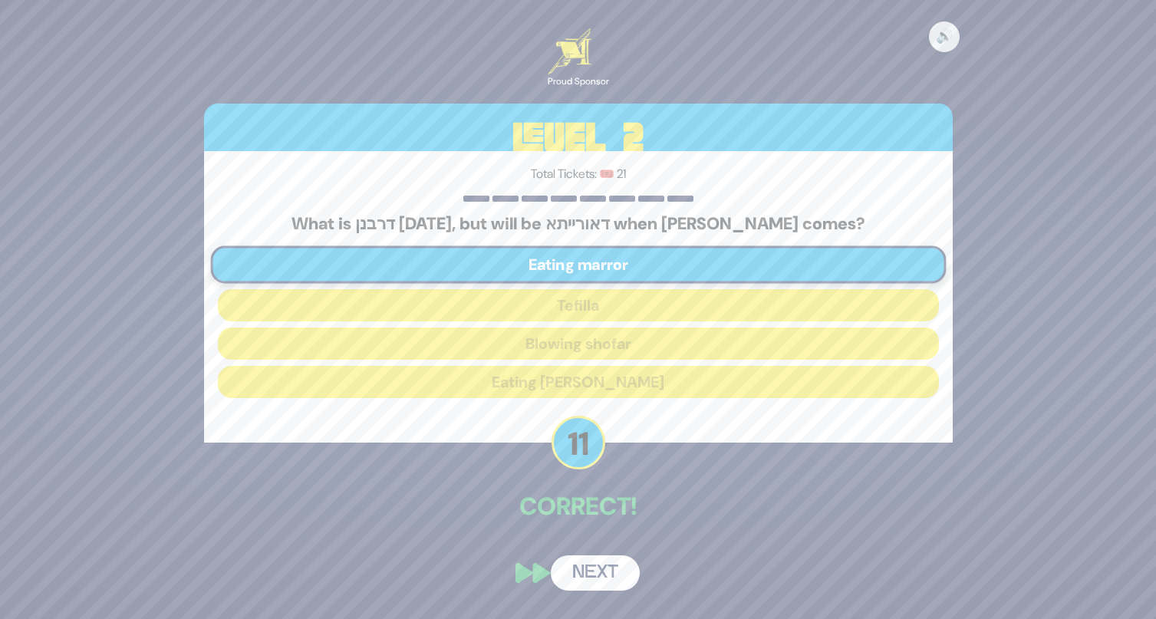
click at [598, 565] on button "Next" at bounding box center [595, 572] width 89 height 35
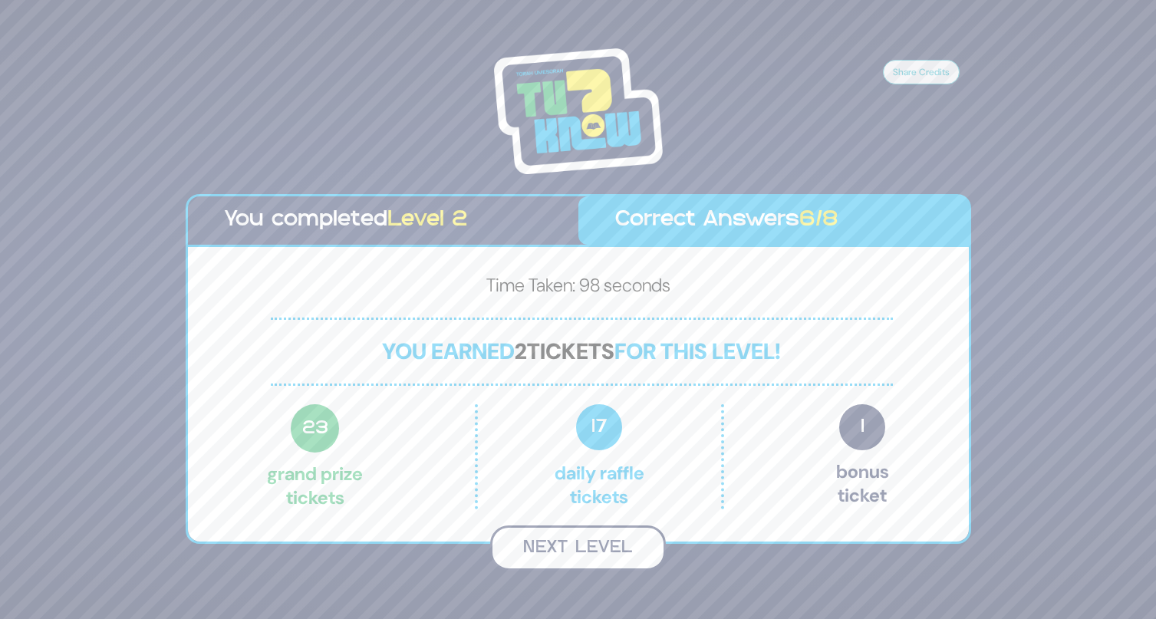
click at [589, 545] on button "Next Level" at bounding box center [578, 547] width 176 height 45
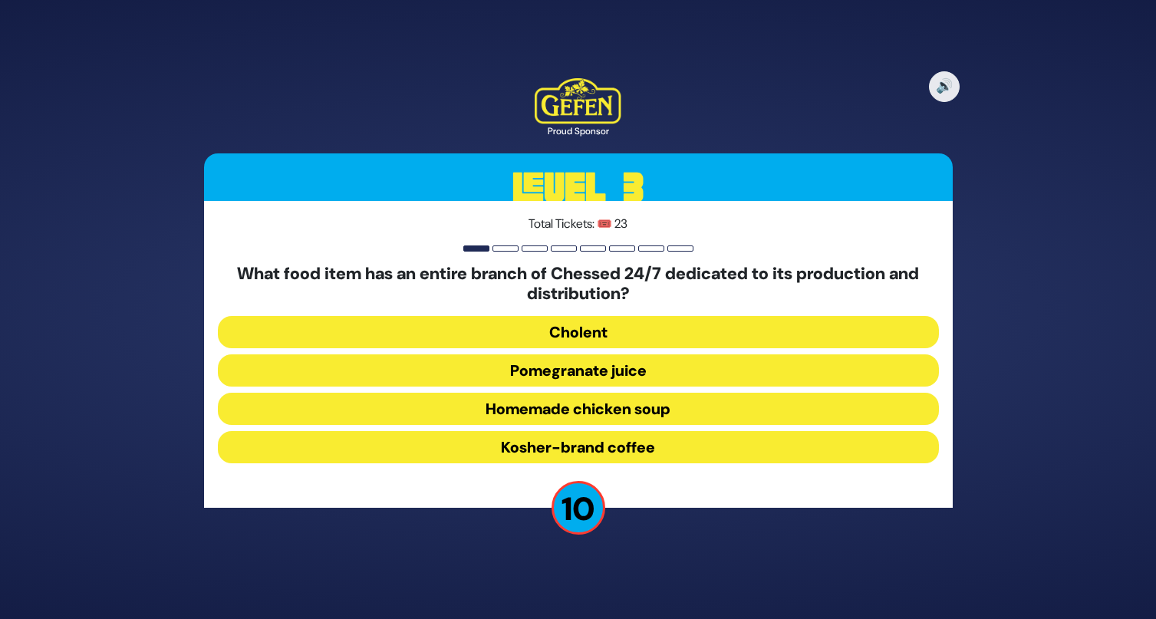
click at [609, 376] on button "Pomegranate juice" at bounding box center [578, 370] width 721 height 32
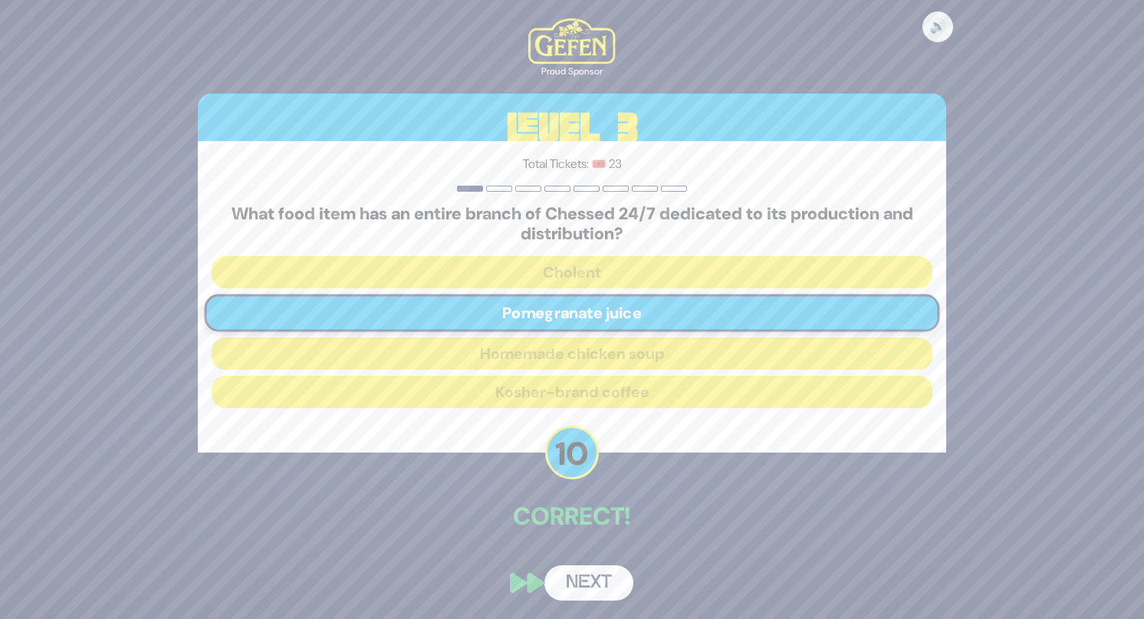
click at [594, 576] on button "Next" at bounding box center [589, 582] width 89 height 35
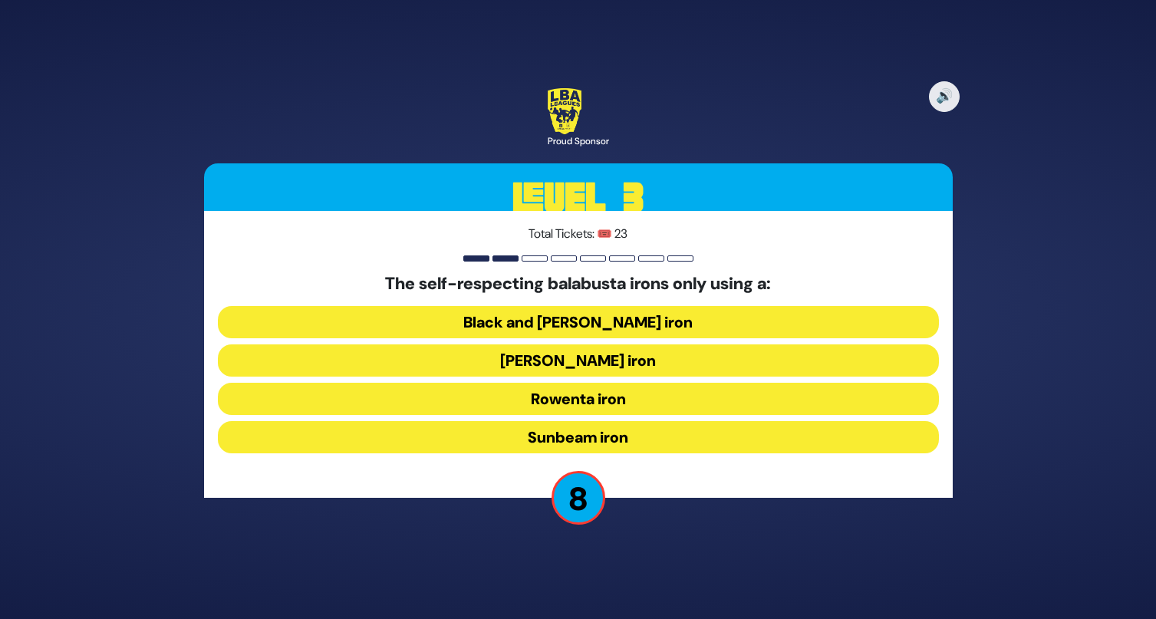
click at [649, 364] on button "[PERSON_NAME] iron" at bounding box center [578, 360] width 721 height 32
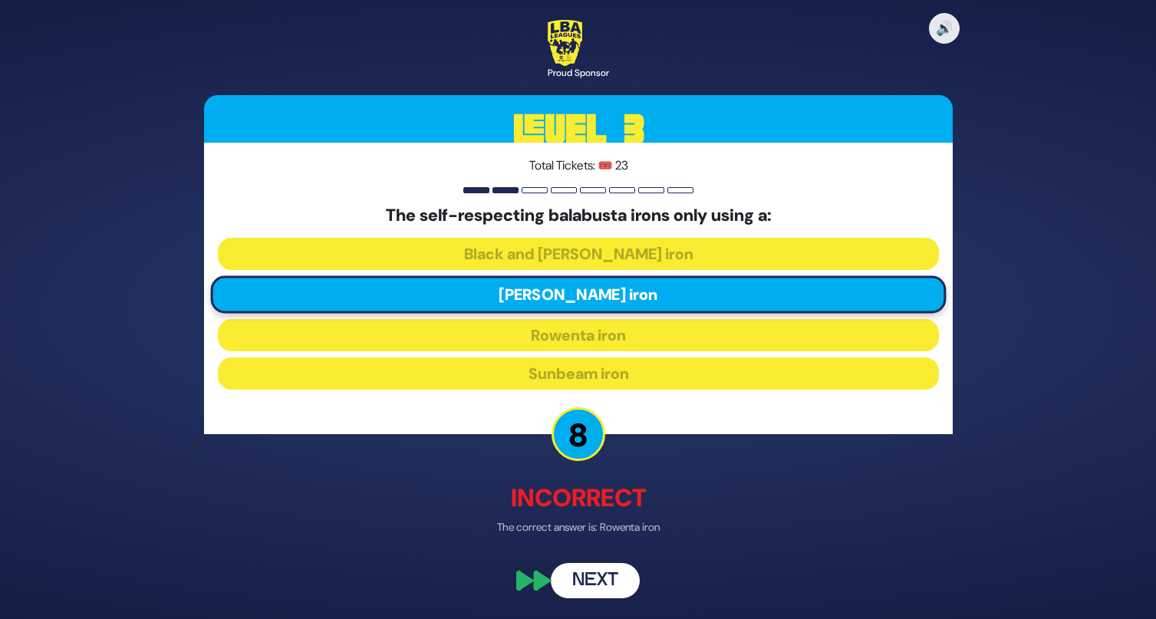
click at [607, 577] on button "Next" at bounding box center [595, 581] width 89 height 35
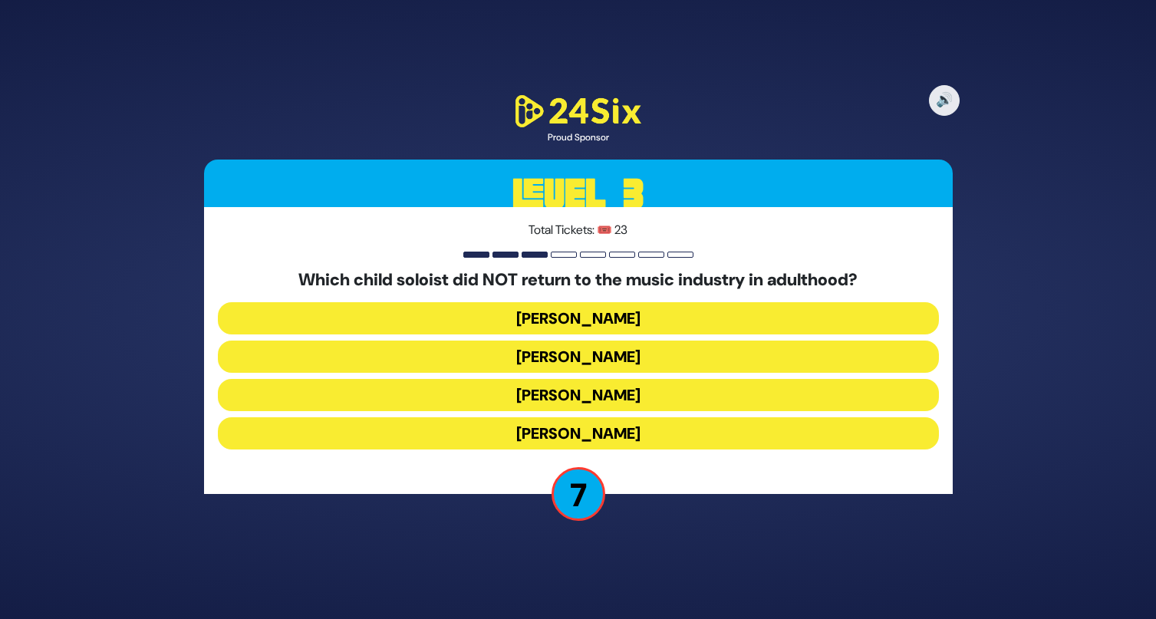
click at [631, 397] on button "[PERSON_NAME]" at bounding box center [578, 395] width 721 height 32
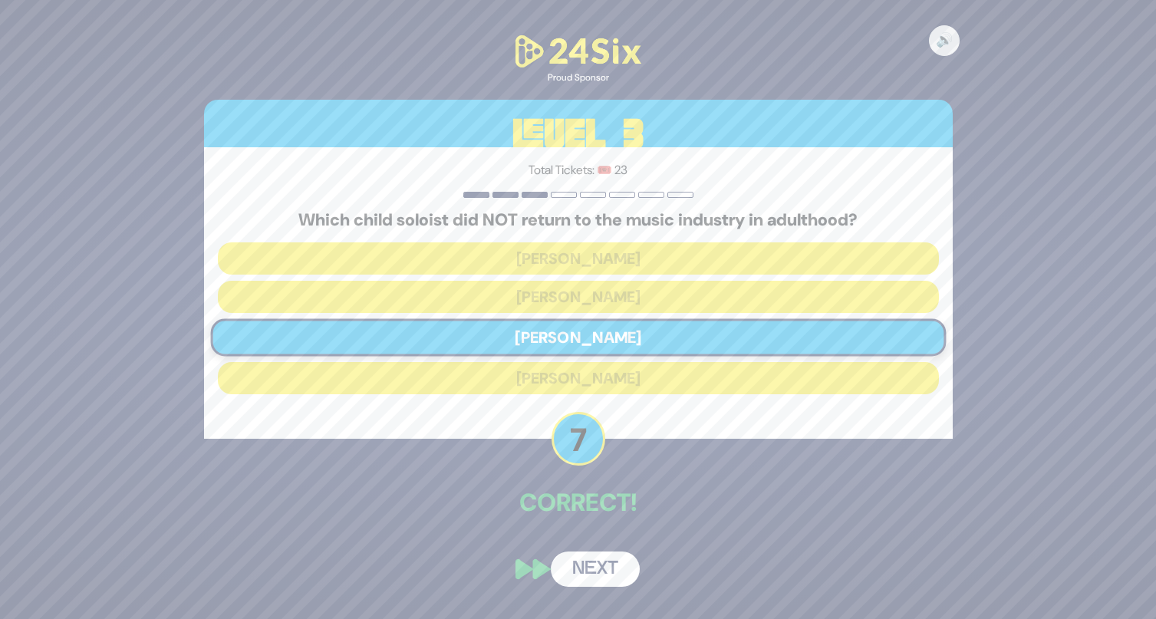
click at [609, 560] on button "Next" at bounding box center [595, 568] width 89 height 35
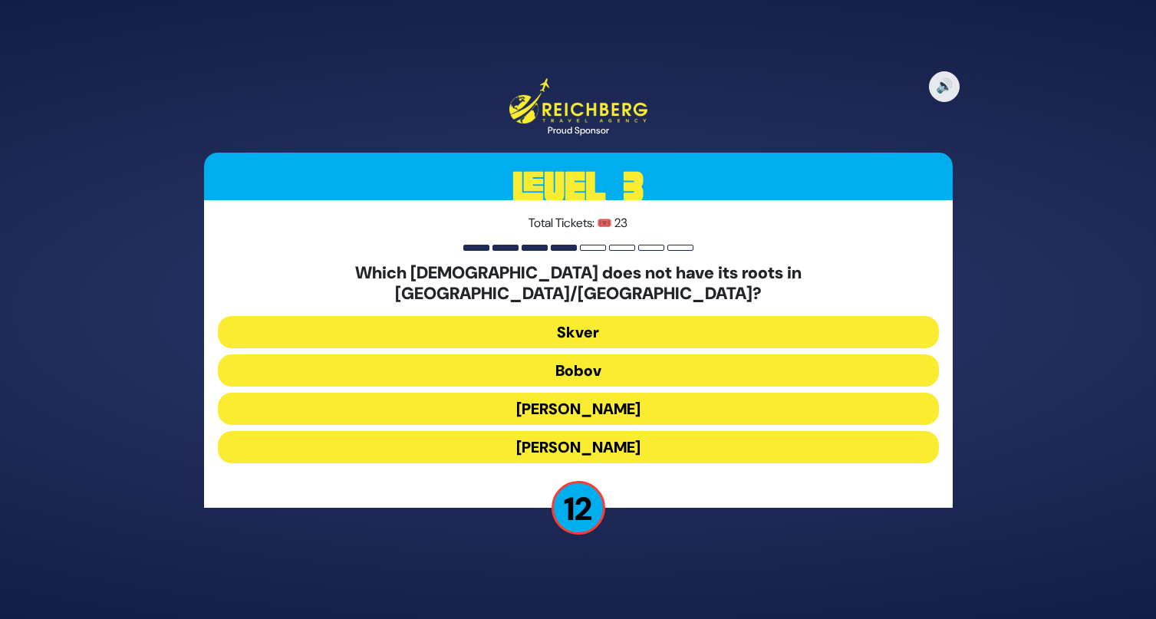
click at [647, 440] on button "[PERSON_NAME]" at bounding box center [578, 447] width 721 height 32
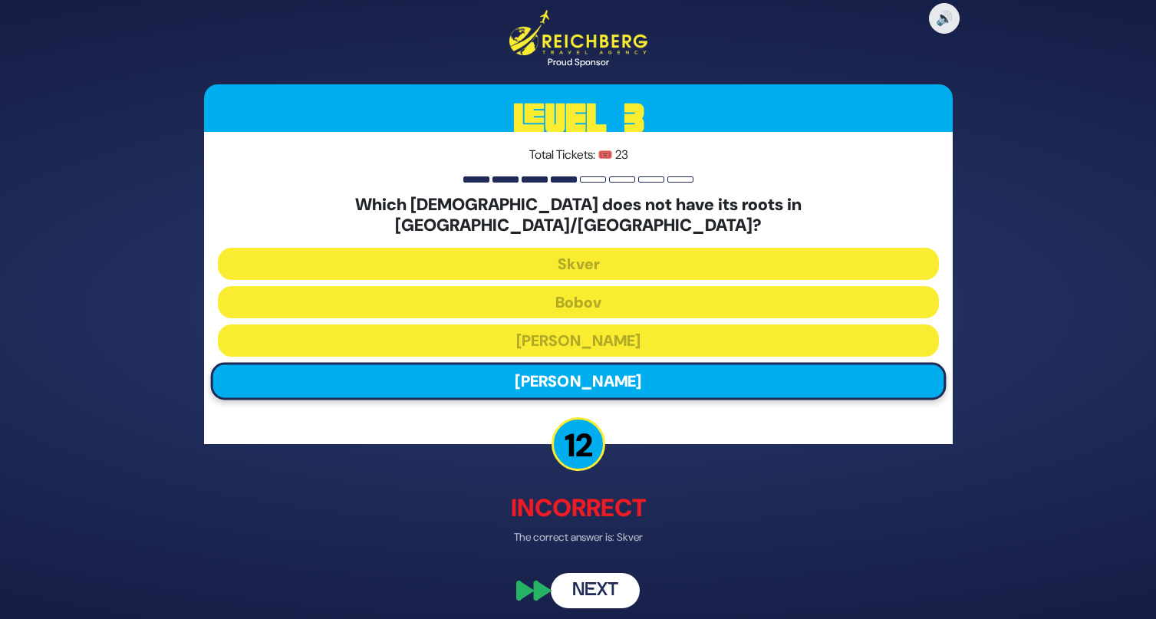
click at [584, 580] on button "Next" at bounding box center [595, 591] width 89 height 35
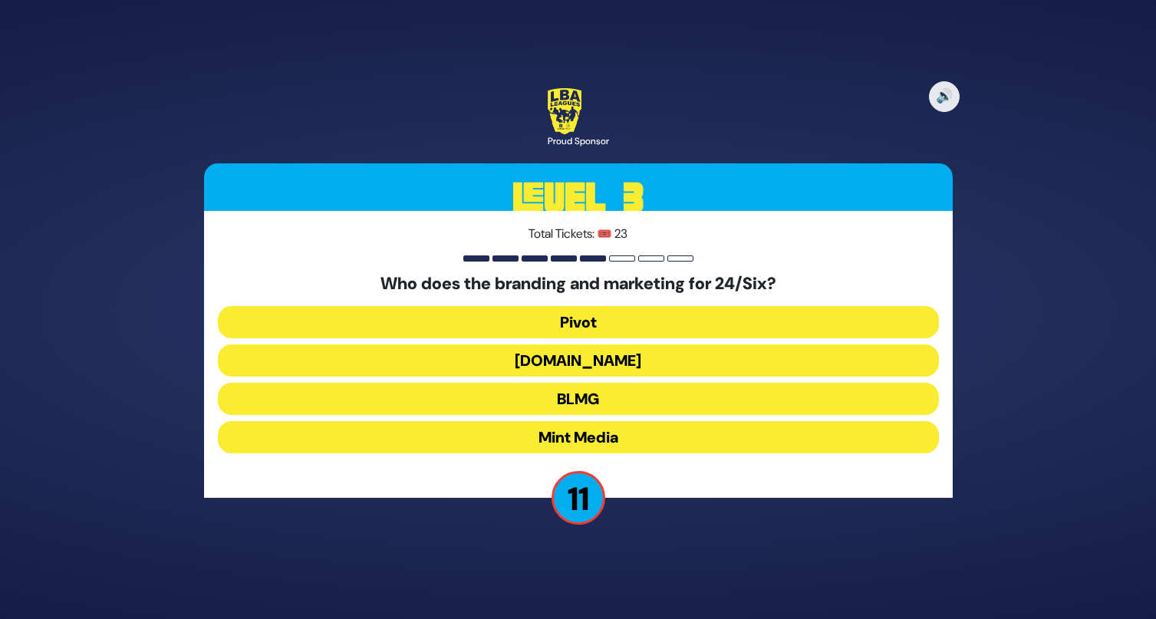
click at [631, 441] on button "Mint Media" at bounding box center [578, 437] width 721 height 32
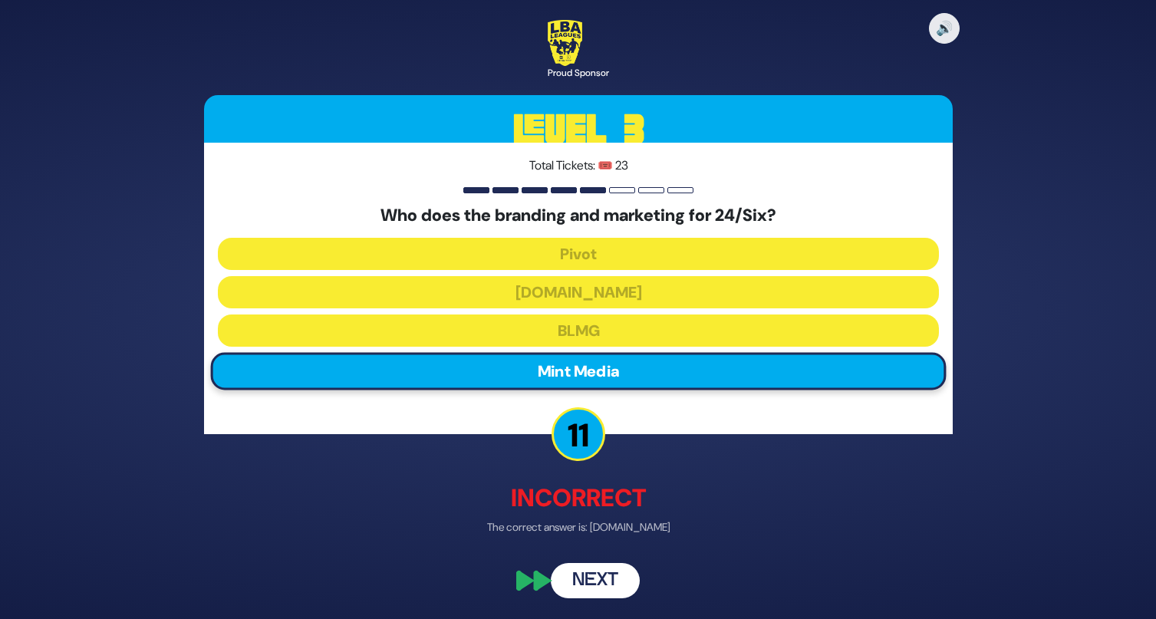
click at [602, 570] on button "Next" at bounding box center [595, 581] width 89 height 35
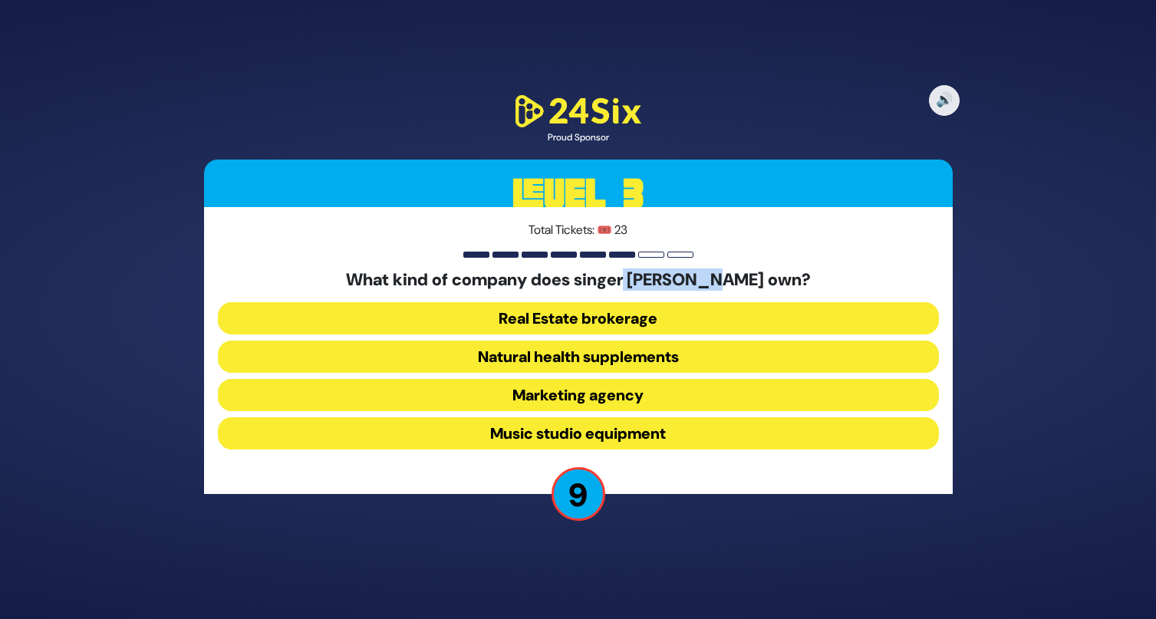
drag, startPoint x: 650, startPoint y: 281, endPoint x: 737, endPoint y: 282, distance: 87.5
click at [735, 281] on h5 "What kind of company does singer [PERSON_NAME] own?" at bounding box center [578, 280] width 721 height 20
click at [650, 361] on button "Natural health supplements" at bounding box center [578, 357] width 721 height 32
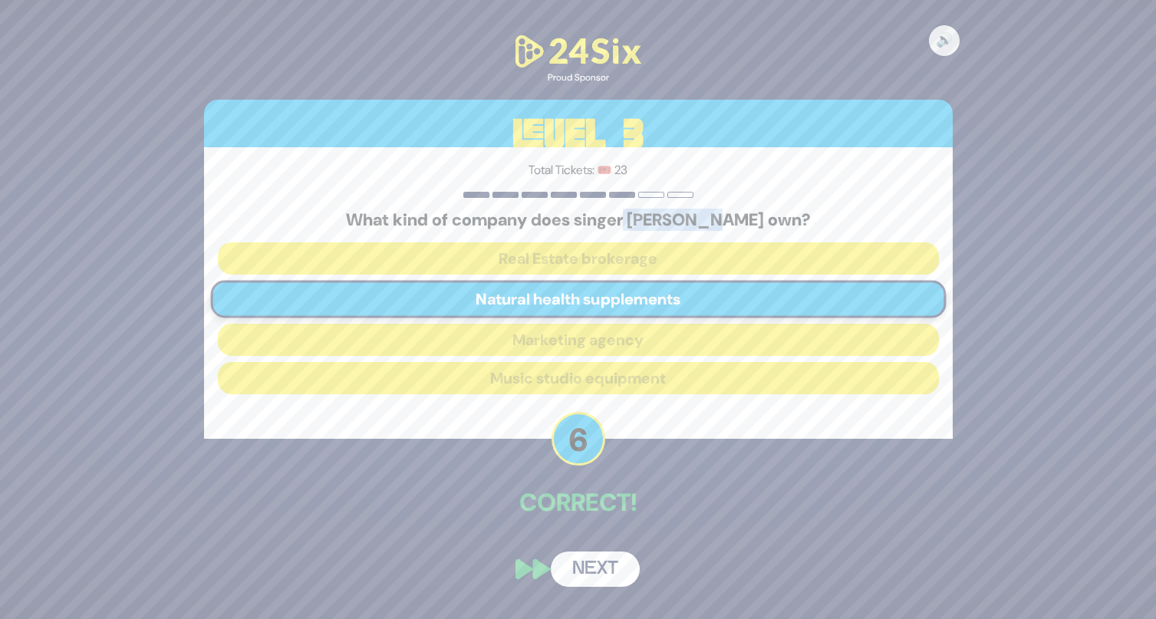
click at [611, 573] on button "Next" at bounding box center [595, 568] width 89 height 35
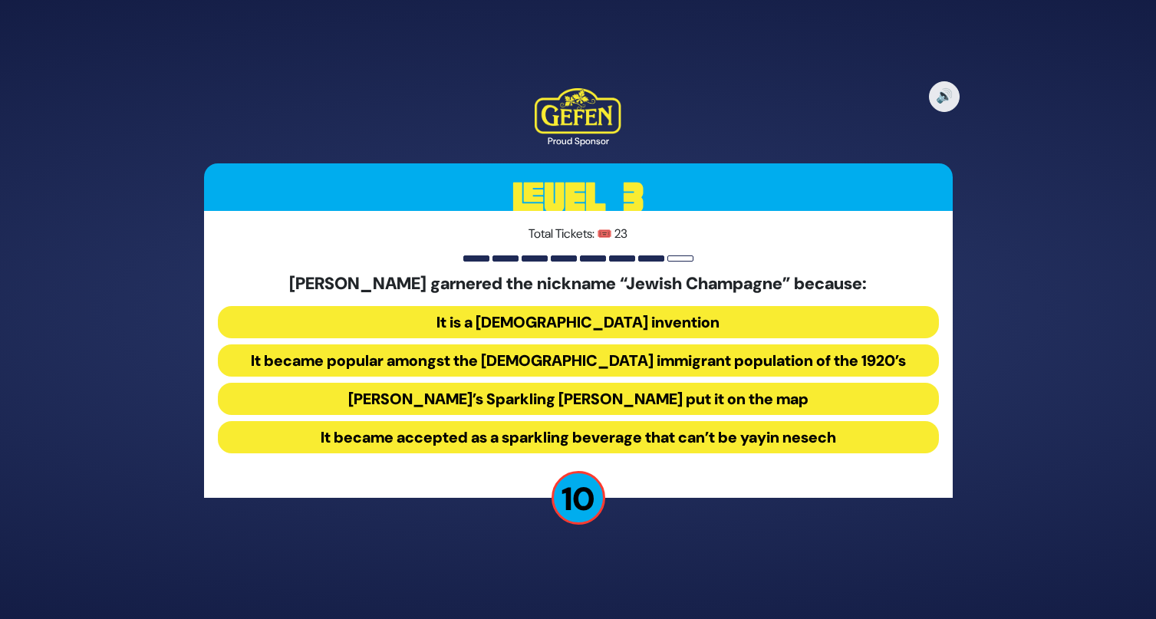
click at [616, 361] on button "It became popular amongst the [DEMOGRAPHIC_DATA] immigrant population of the 19…" at bounding box center [578, 360] width 721 height 32
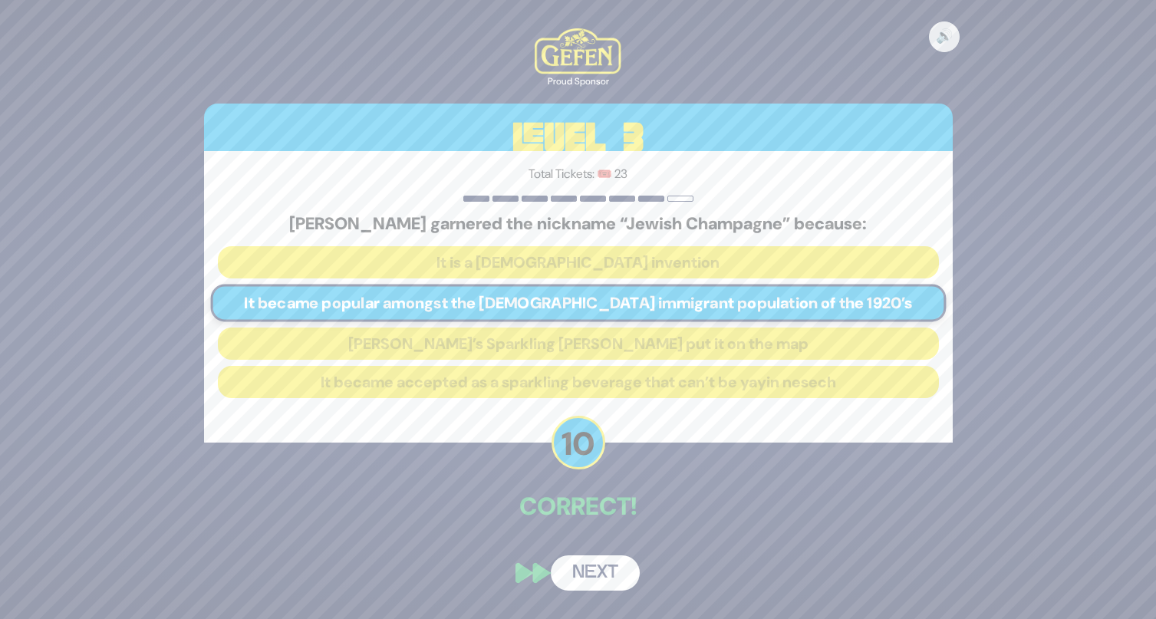
click at [614, 578] on button "Next" at bounding box center [595, 572] width 89 height 35
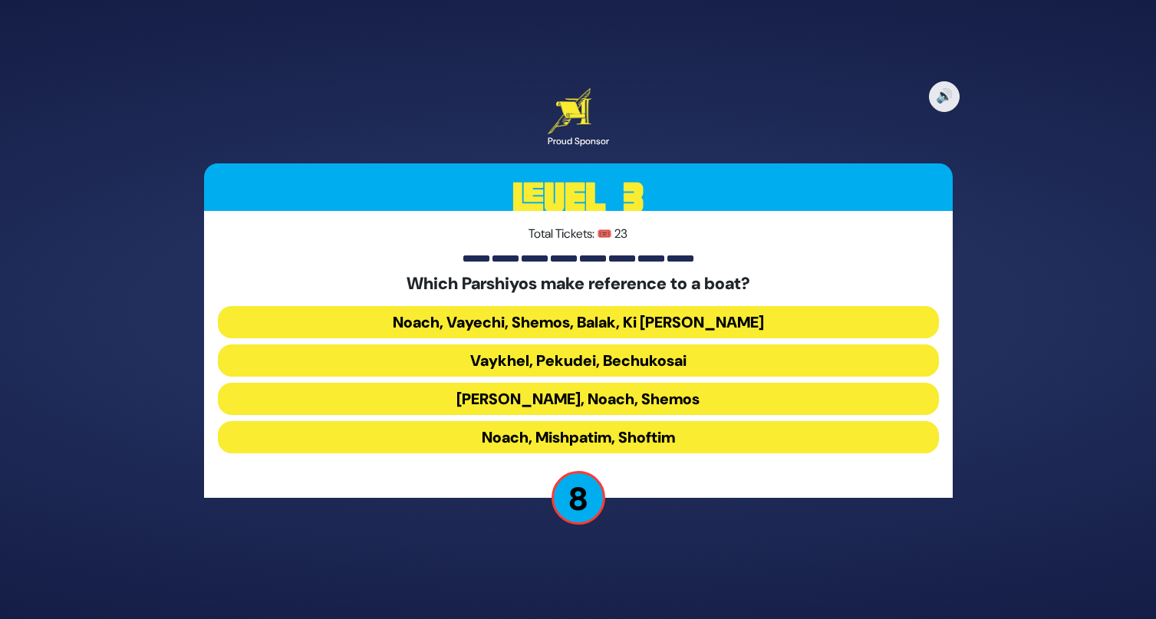
click at [578, 321] on button "Noach, Vayechi, Shemos, Balak, Ki [PERSON_NAME]" at bounding box center [578, 322] width 721 height 32
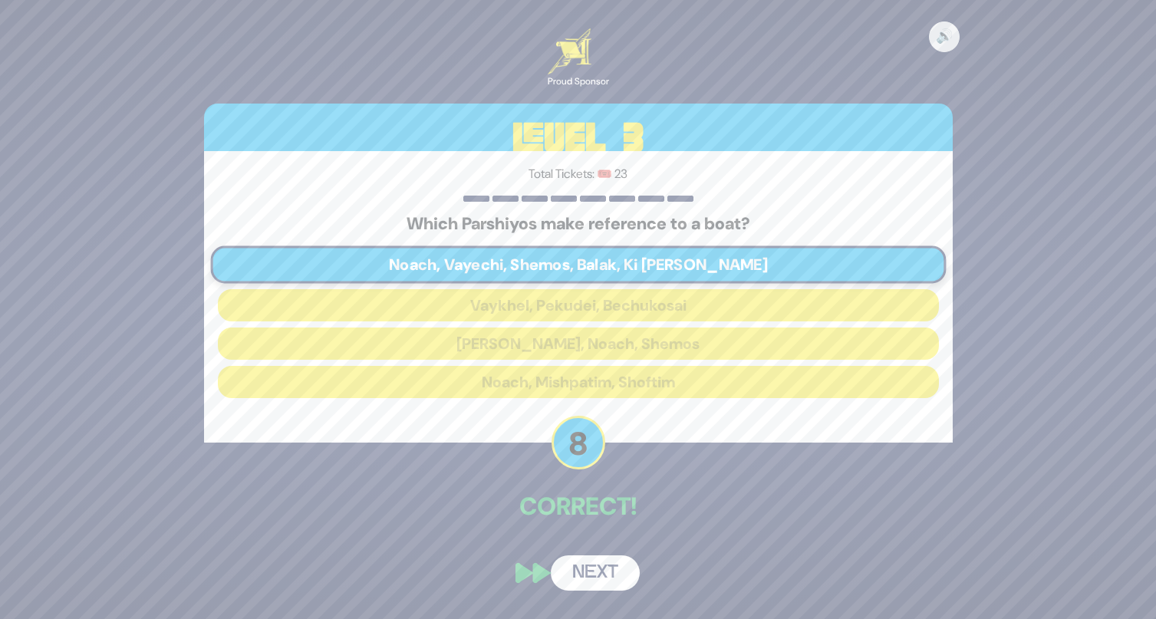
click at [590, 574] on button "Next" at bounding box center [595, 572] width 89 height 35
